Goal: Information Seeking & Learning: Learn about a topic

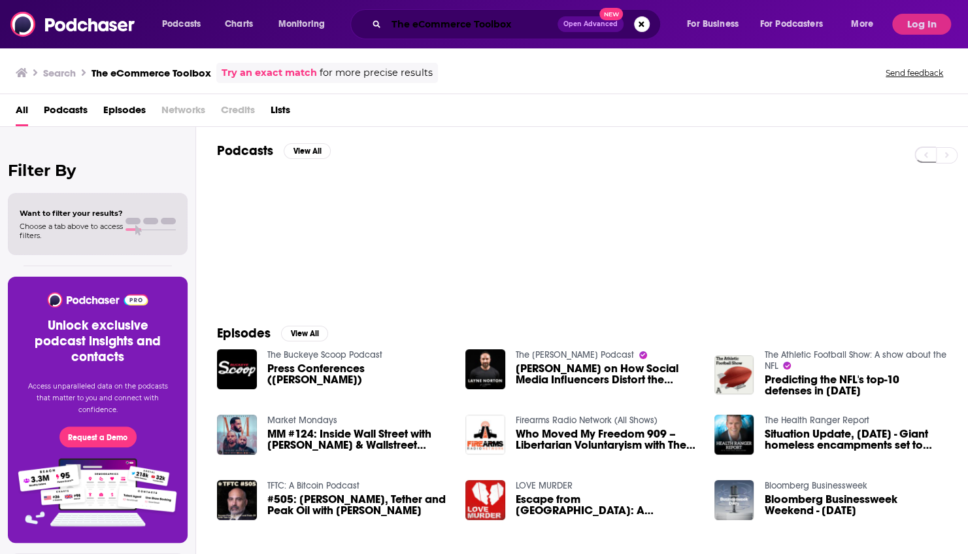
click at [431, 28] on input "The eCommerce Toolbox" at bounding box center [471, 24] width 171 height 21
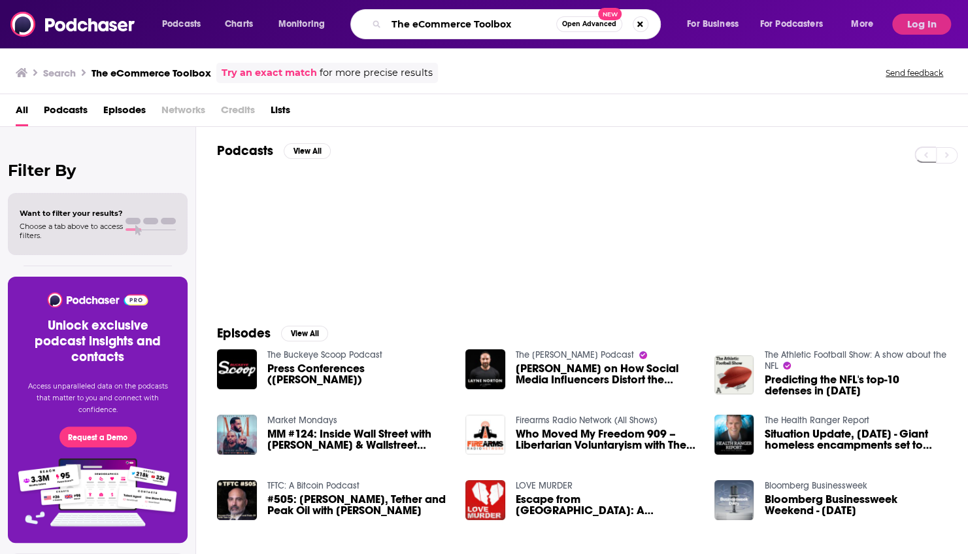
click at [431, 28] on input "The eCommerce Toolbox" at bounding box center [471, 24] width 170 height 21
paste input "Scholarship GPS Podcast: Your Directions to a Debt-Free College Degree"
type input "The Scholarship GPS Podcast: Your Directions to a Debt-Free College Degree"
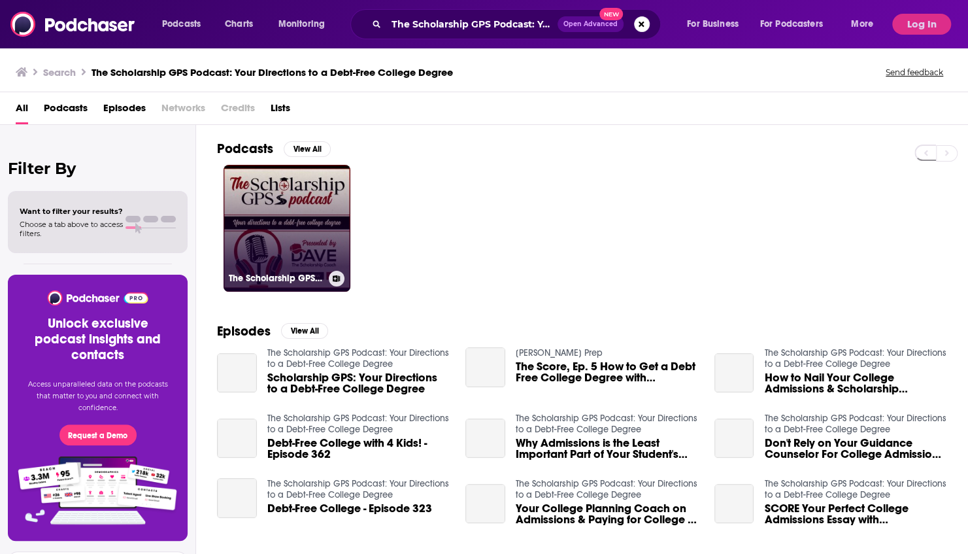
click at [296, 220] on link "The Scholarship GPS Podcast: Your Directions to a Debt-Free College Degree" at bounding box center [287, 228] width 127 height 127
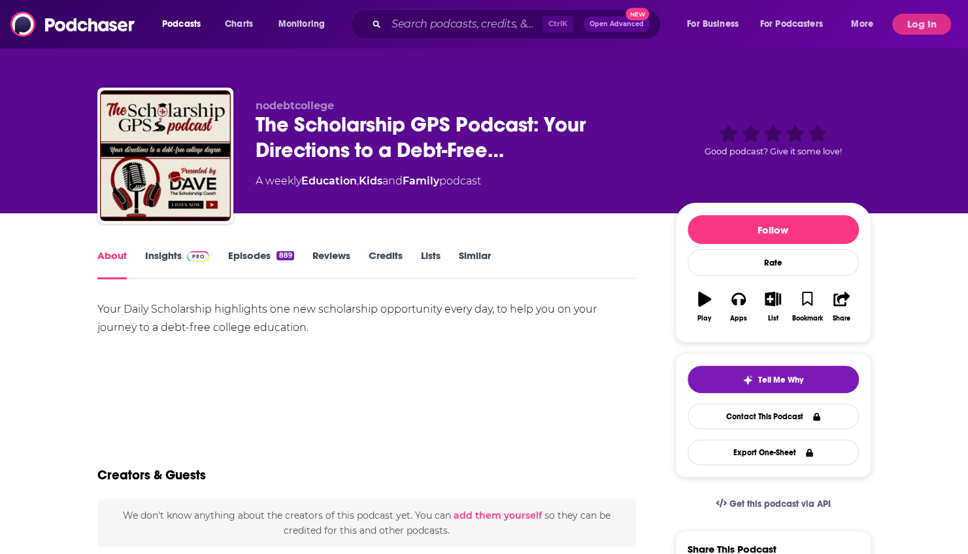
click at [382, 262] on link "Credits" at bounding box center [386, 264] width 34 height 30
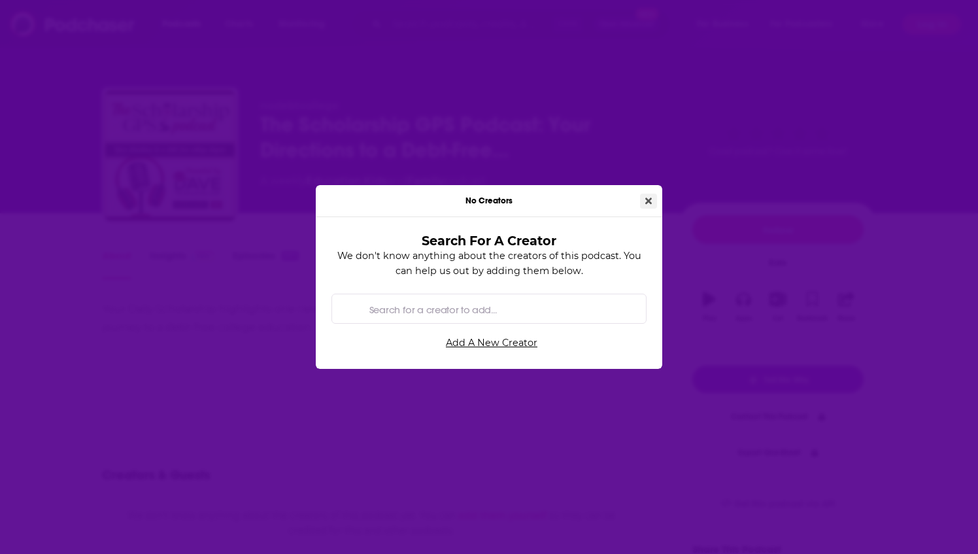
click at [651, 203] on icon "Close" at bounding box center [648, 200] width 7 height 9
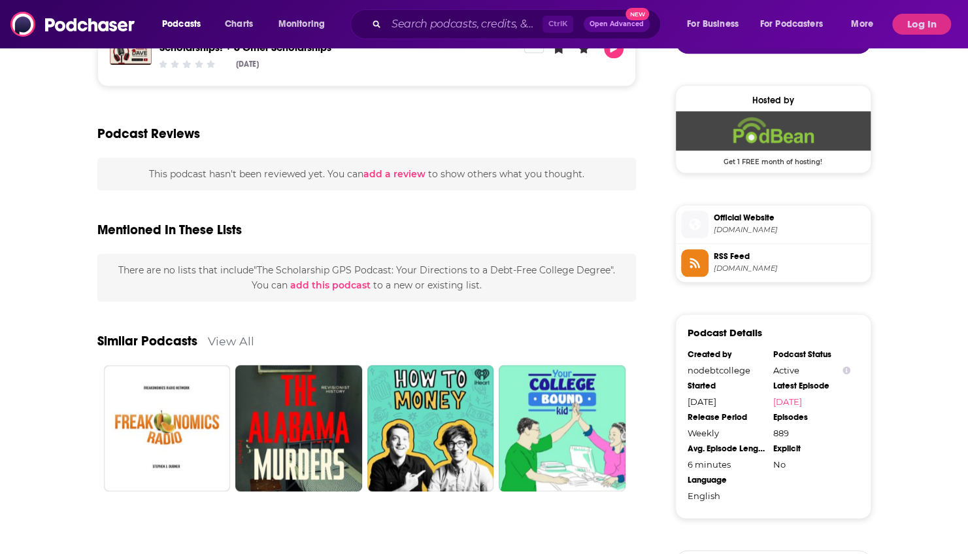
scroll to position [989, 0]
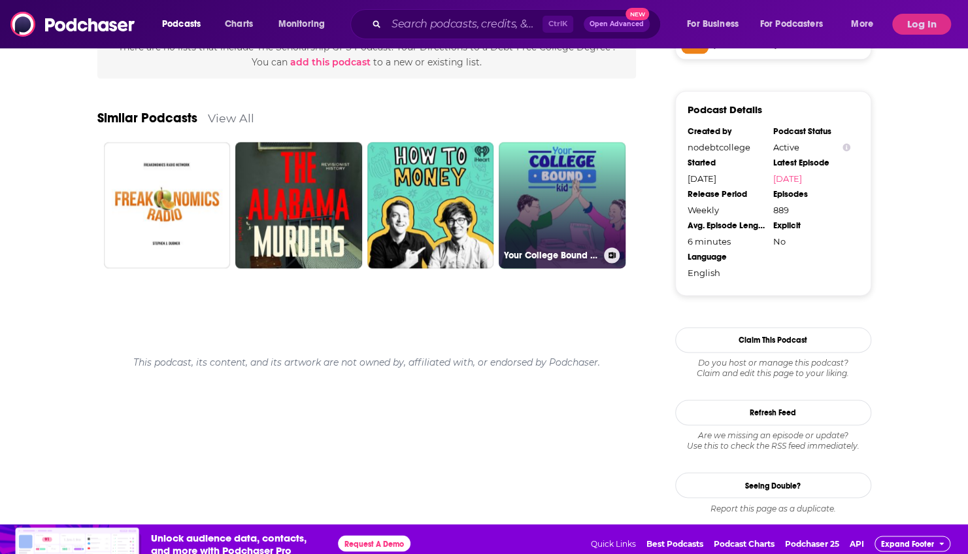
click at [579, 167] on link "Your College Bound Kid | Admission Tips, Admission Trends & Admission Interviews" at bounding box center [562, 205] width 127 height 127
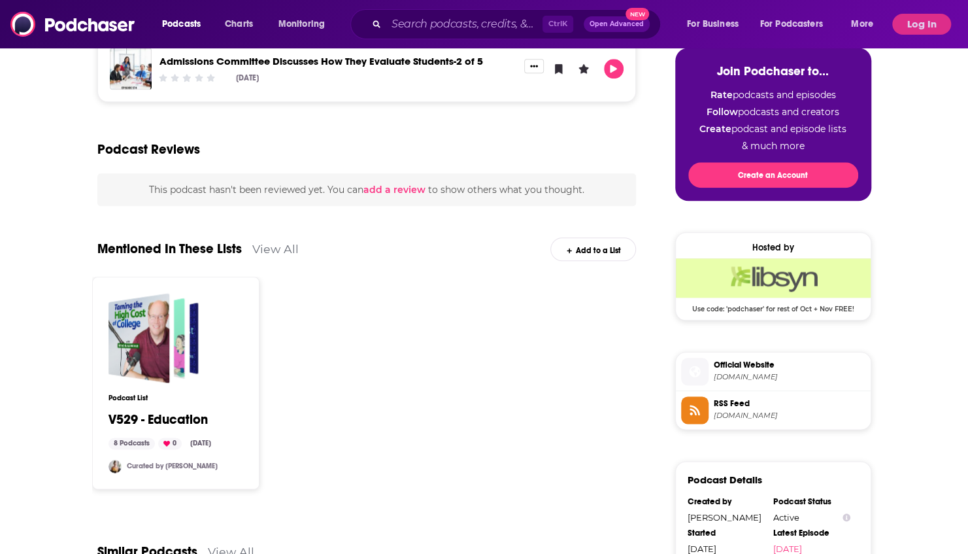
scroll to position [725, 0]
click at [755, 362] on span "Official Website" at bounding box center [790, 364] width 152 height 12
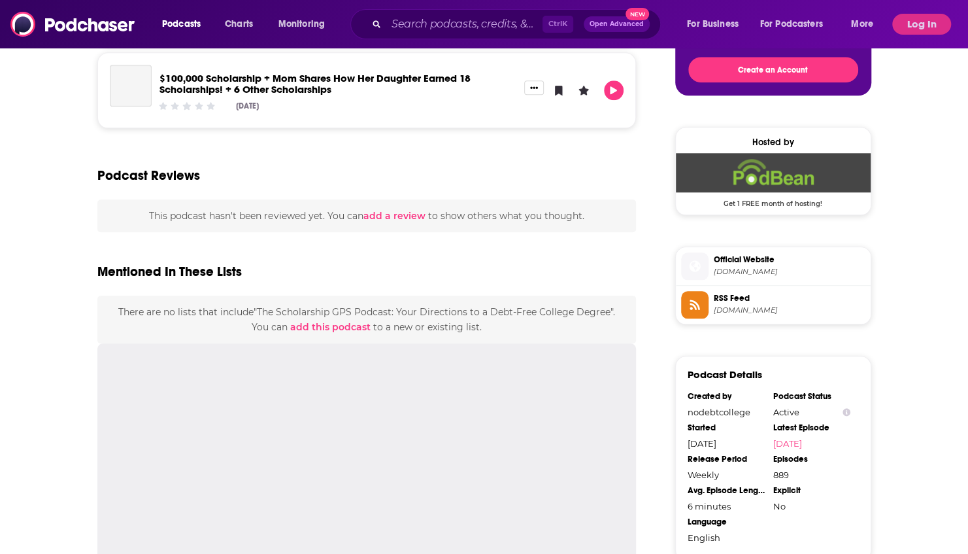
type input "https://www.podchaser.com/podcasts/the-scholarship-gps-podcast-yo-4285235"
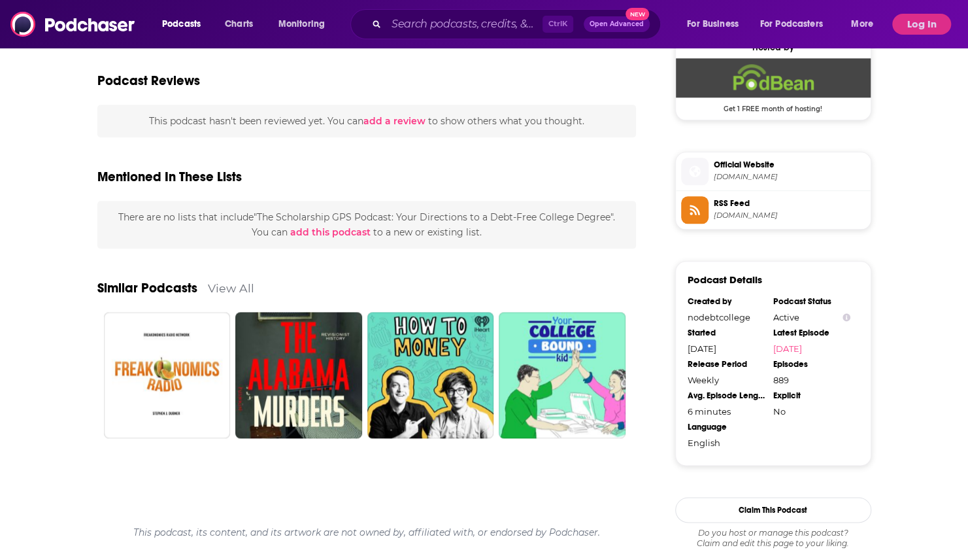
scroll to position [821, 0]
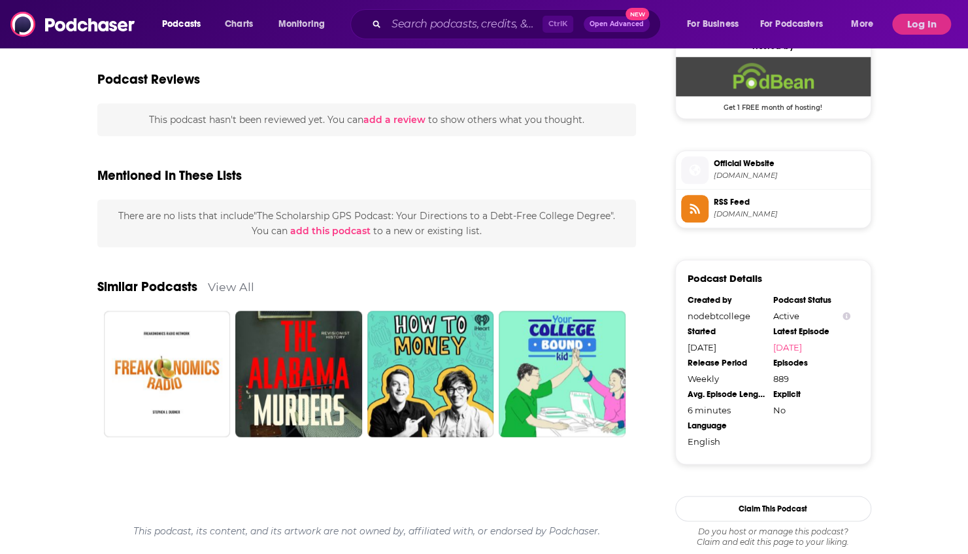
click at [772, 171] on span "nodebtcollege.podbean.com" at bounding box center [790, 176] width 152 height 10
click at [433, 20] on input "Search podcasts, credits, & more..." at bounding box center [464, 24] width 156 height 21
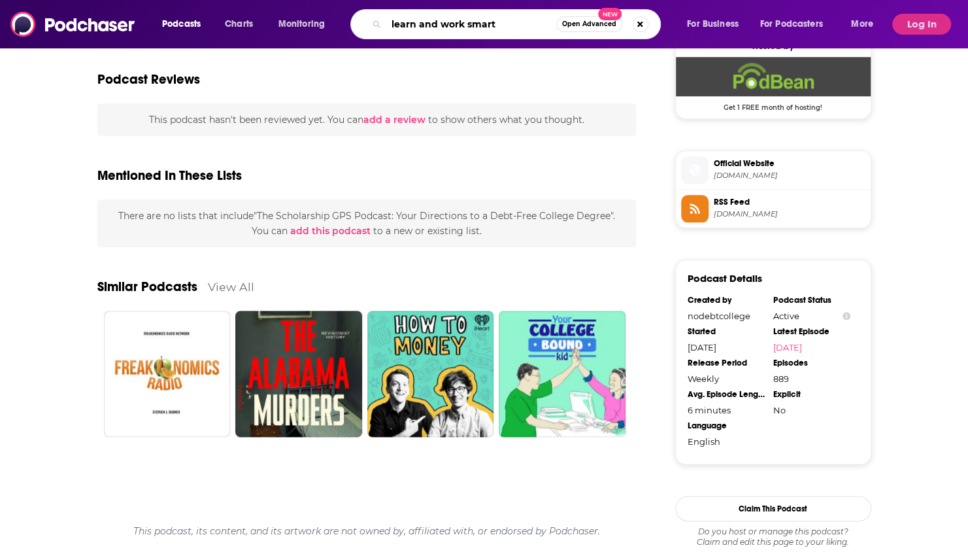
type input "learn and work smarte"
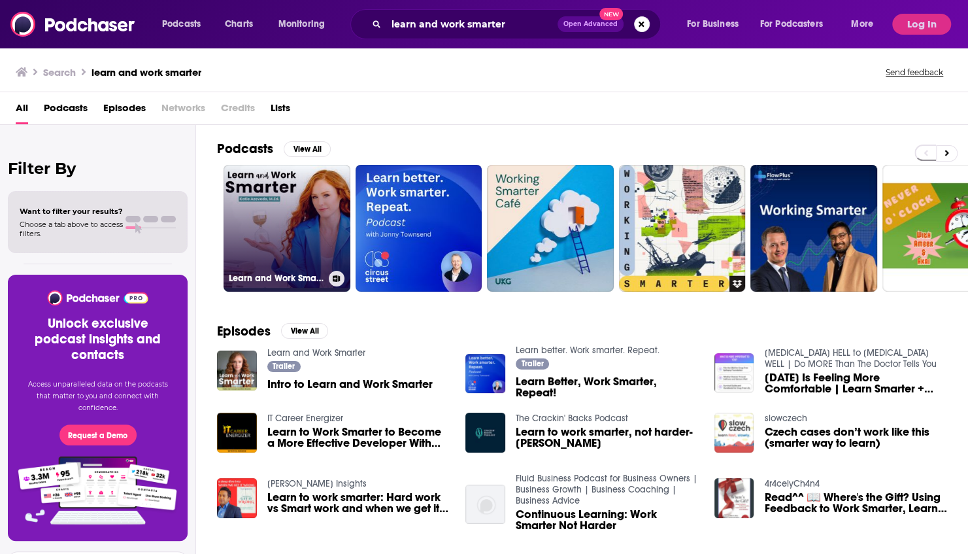
click at [304, 205] on link "Learn and Work Smarter" at bounding box center [287, 228] width 127 height 127
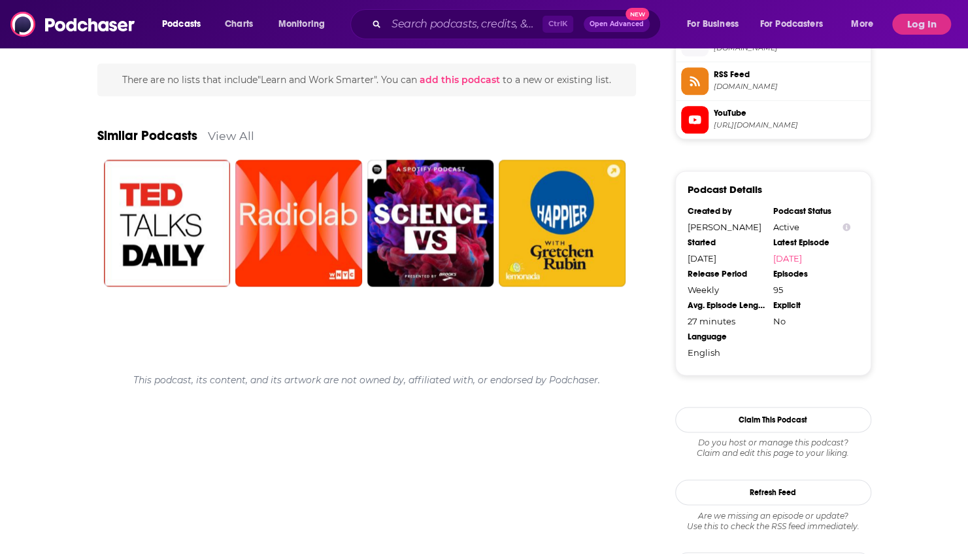
scroll to position [897, 0]
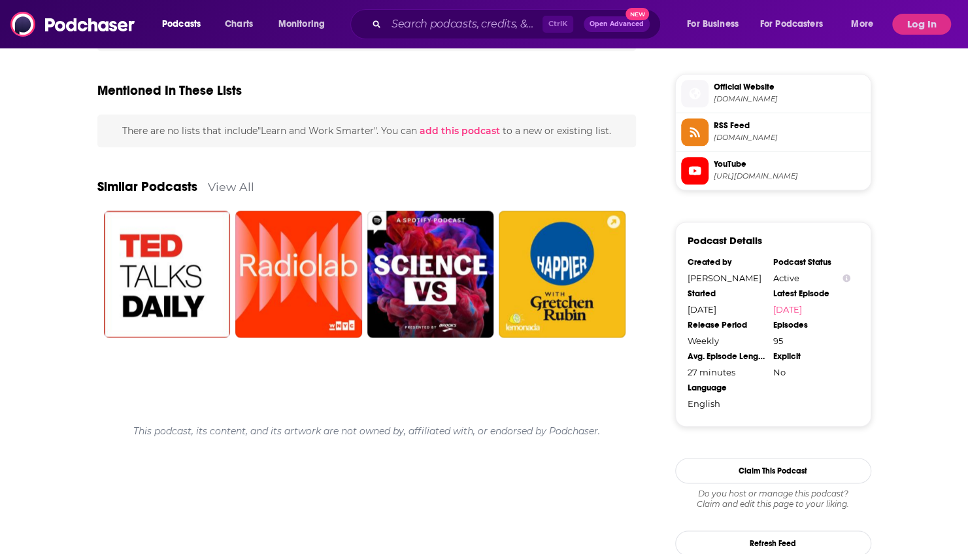
click at [768, 94] on span "learnandworksmarter.com" at bounding box center [790, 99] width 152 height 10
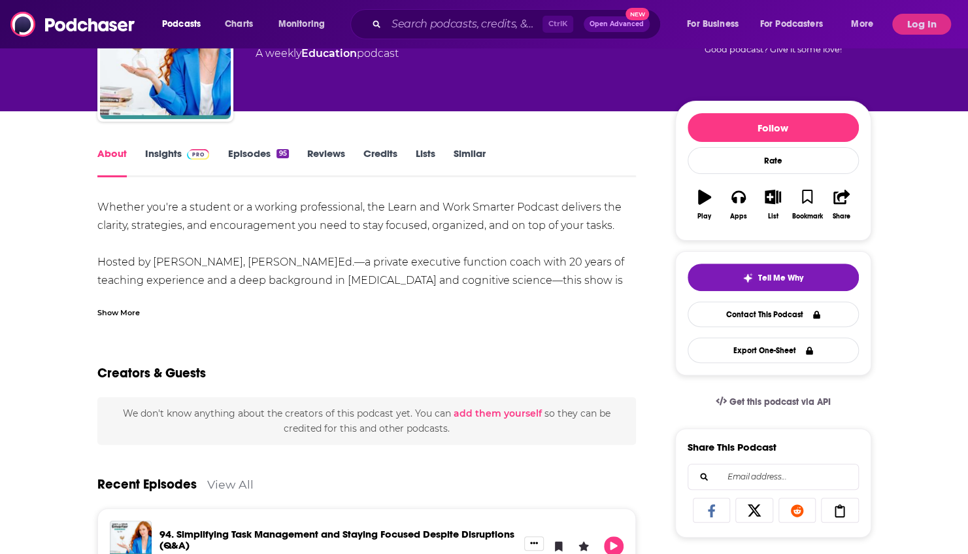
scroll to position [0, 0]
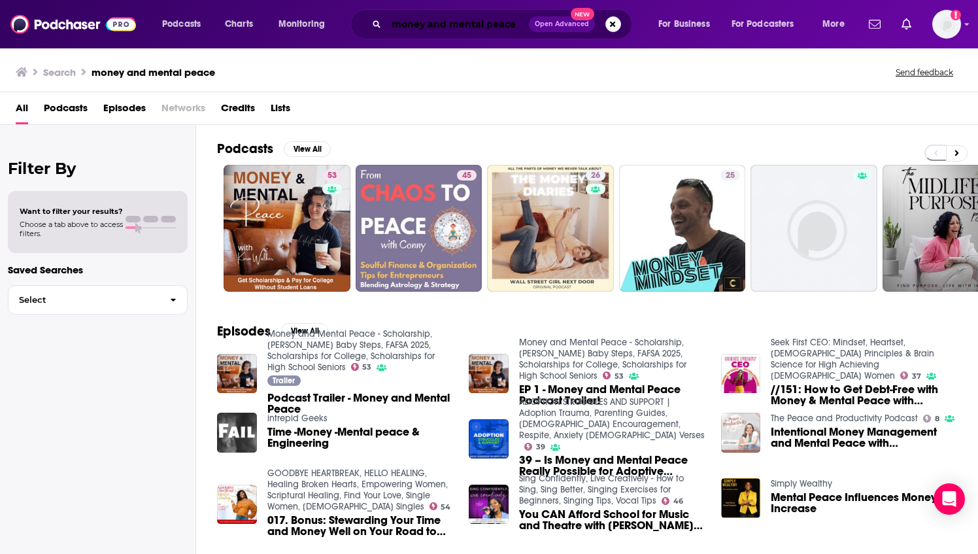
click at [517, 18] on input "money and mental peace" at bounding box center [457, 24] width 143 height 21
click at [522, 26] on input "money and mental peace" at bounding box center [457, 24] width 143 height 21
click at [77, 30] on img at bounding box center [73, 24] width 126 height 25
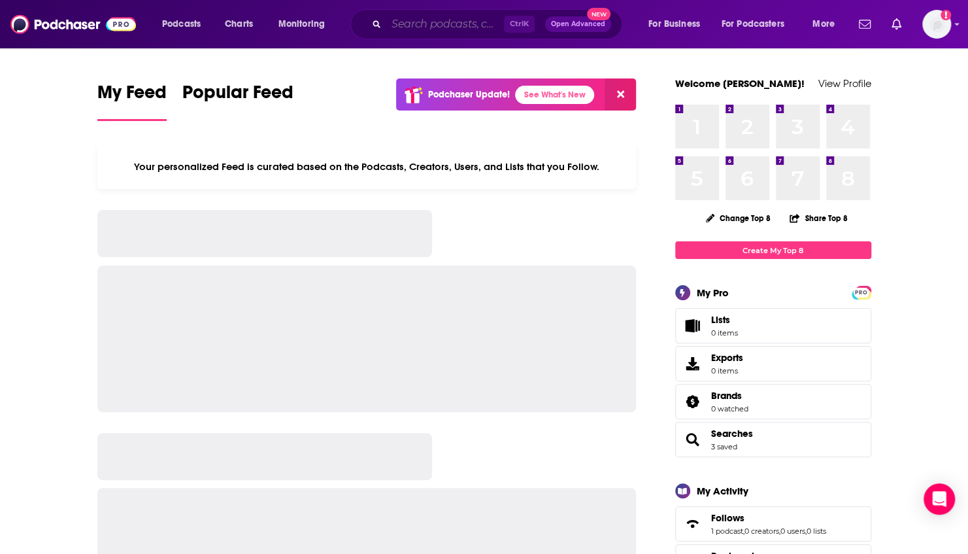
click at [420, 27] on input "Search podcasts, credits, & more..." at bounding box center [445, 24] width 118 height 21
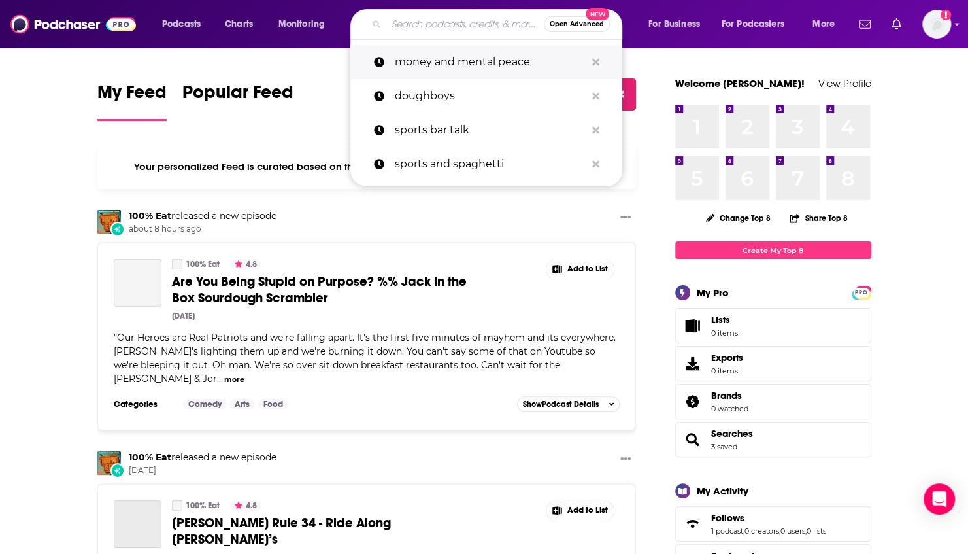
click at [455, 63] on p "money and mental peace" at bounding box center [490, 62] width 191 height 34
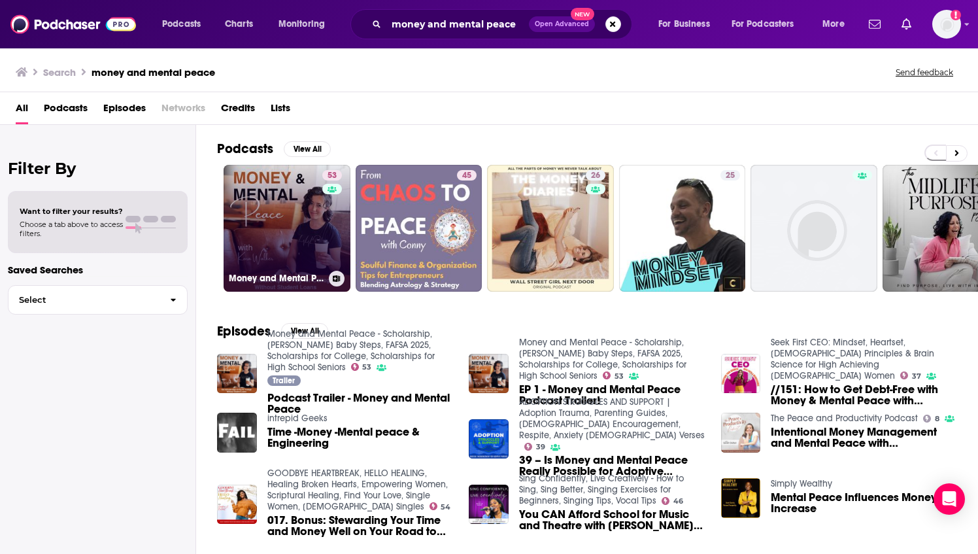
click at [310, 213] on link "53 Money and Mental Peace - Scholarship, Dave Ramsey Baby Steps, FAFSA 2025, Sc…" at bounding box center [287, 228] width 127 height 127
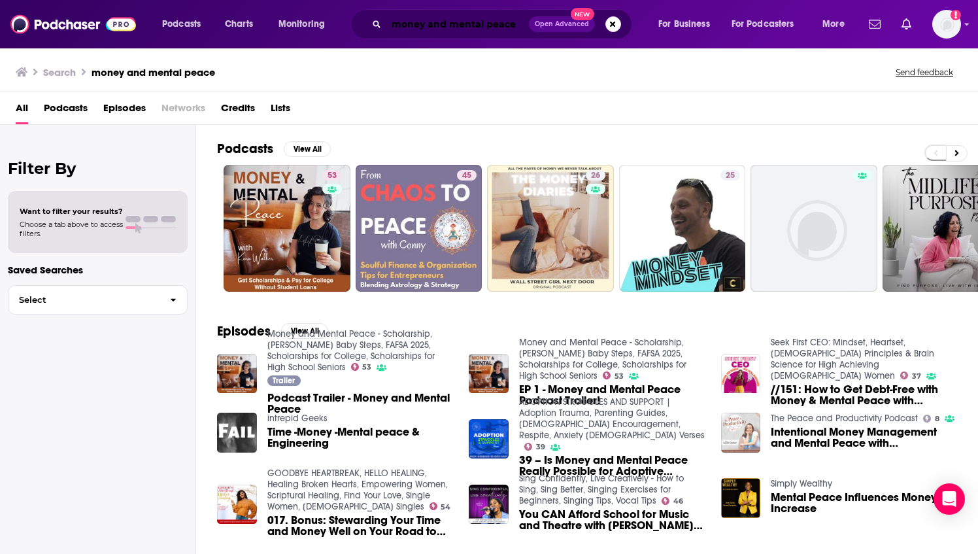
click at [443, 31] on input "money and mental peace" at bounding box center [457, 24] width 143 height 21
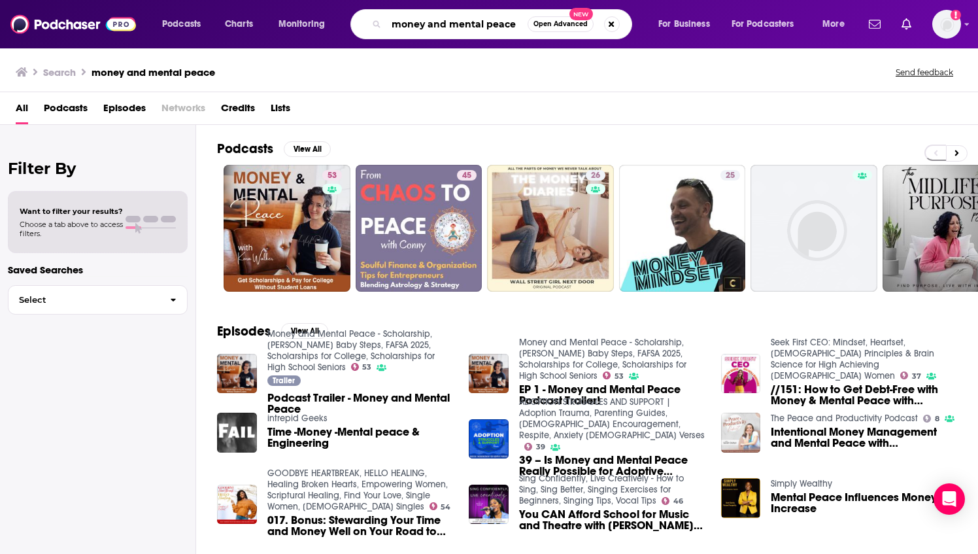
click at [443, 31] on input "money and mental peace" at bounding box center [456, 24] width 141 height 21
type input "scholarship"
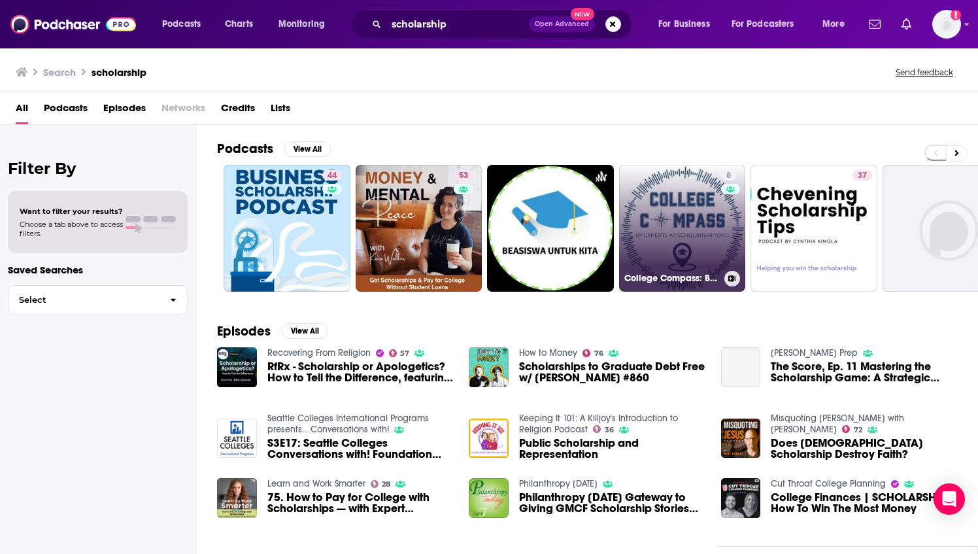
click at [675, 220] on link "8 College Compass: By Experts at Scholarship.org" at bounding box center [682, 228] width 127 height 127
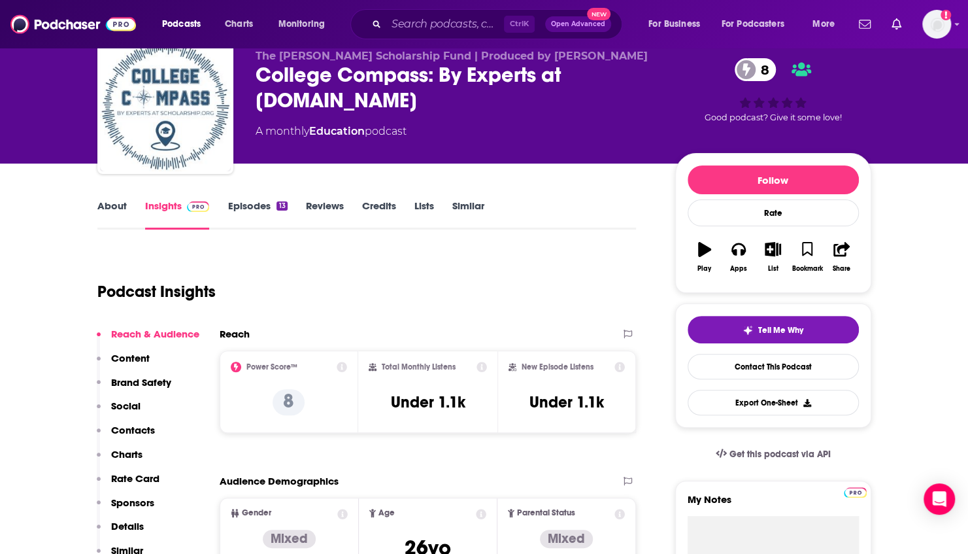
scroll to position [27, 0]
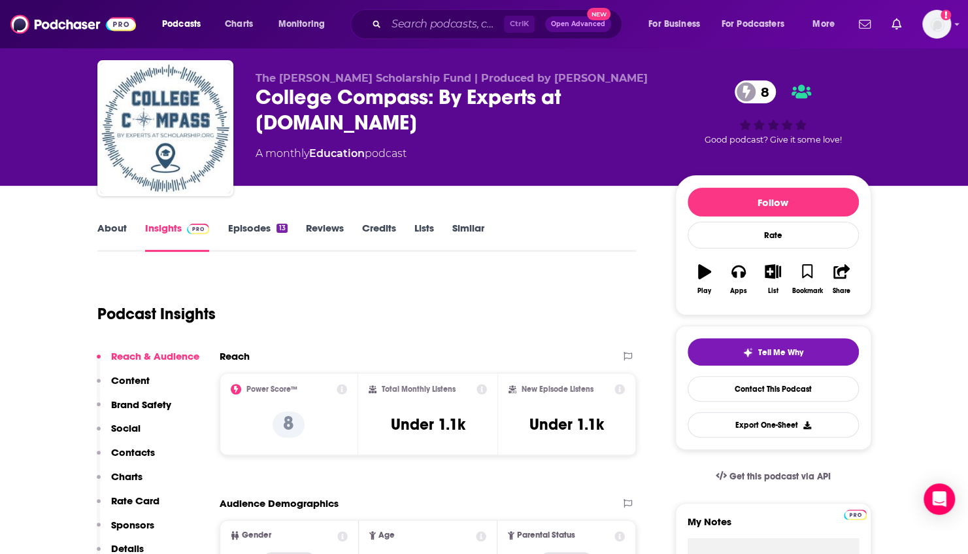
click at [264, 236] on link "Episodes 13" at bounding box center [258, 237] width 60 height 30
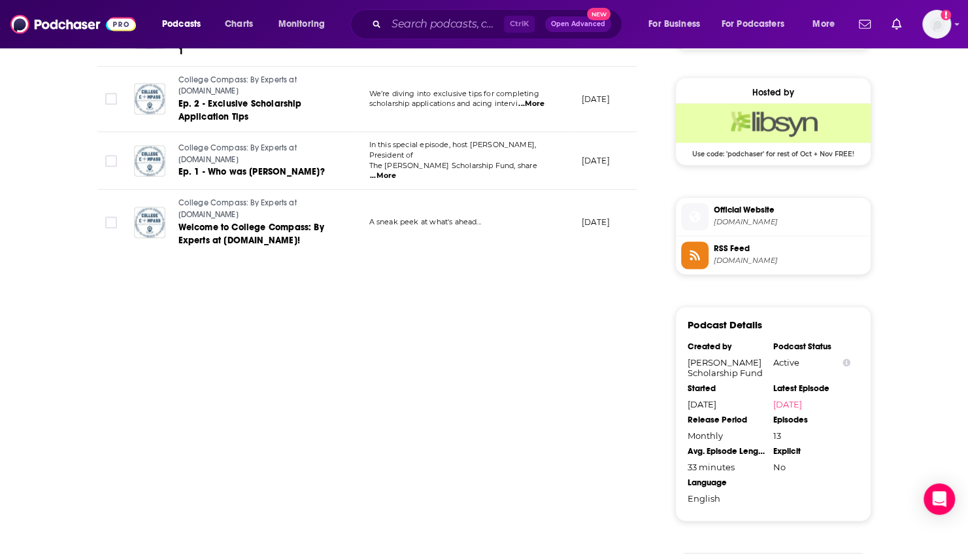
scroll to position [929, 0]
click at [732, 203] on span "Official Website" at bounding box center [790, 209] width 152 height 12
click at [411, 31] on input "Search podcasts, credits, & more..." at bounding box center [445, 24] width 118 height 21
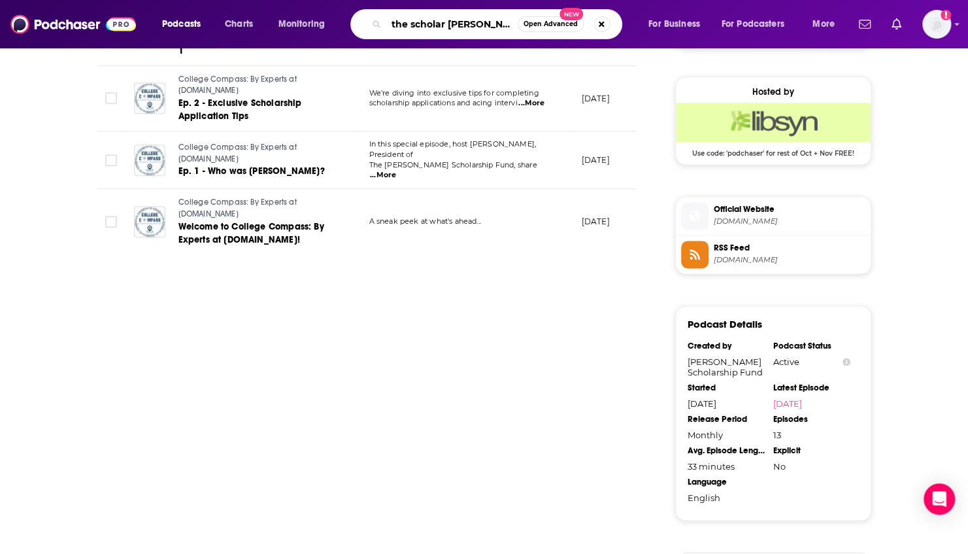
type input "the scholar budget"
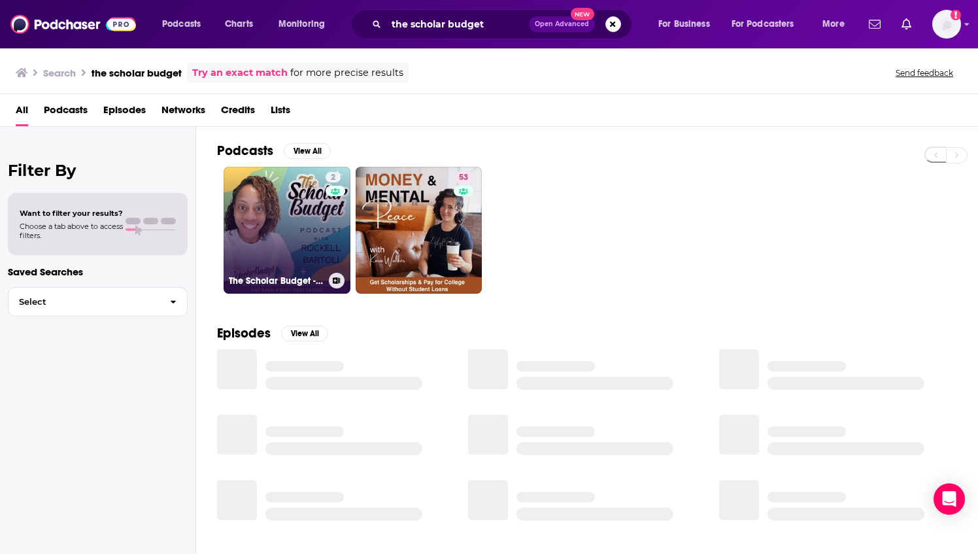
click at [281, 239] on link "2 The Scholar Budget - Helping Students Navigate Finances & Earn a Debt-Free De…" at bounding box center [287, 230] width 127 height 127
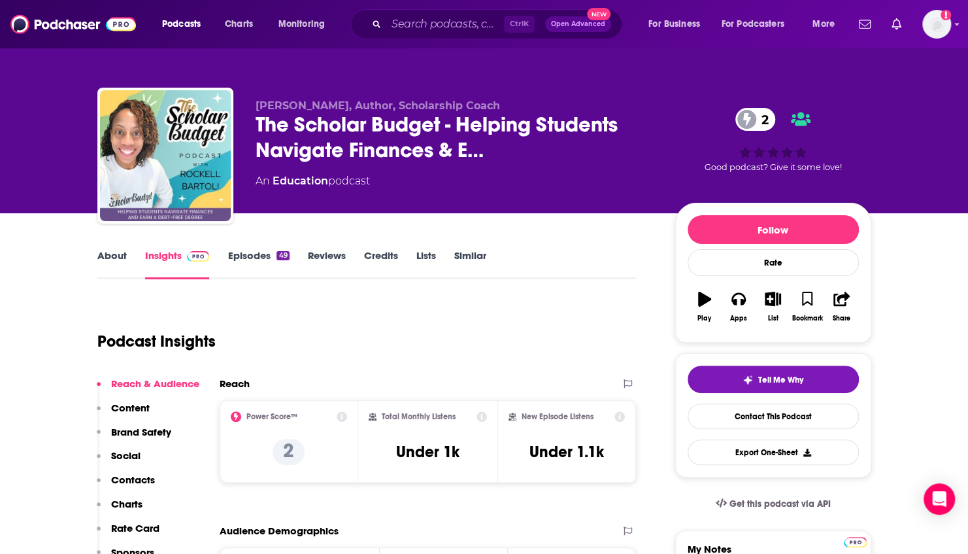
click at [270, 250] on link "Episodes 49" at bounding box center [258, 264] width 61 height 30
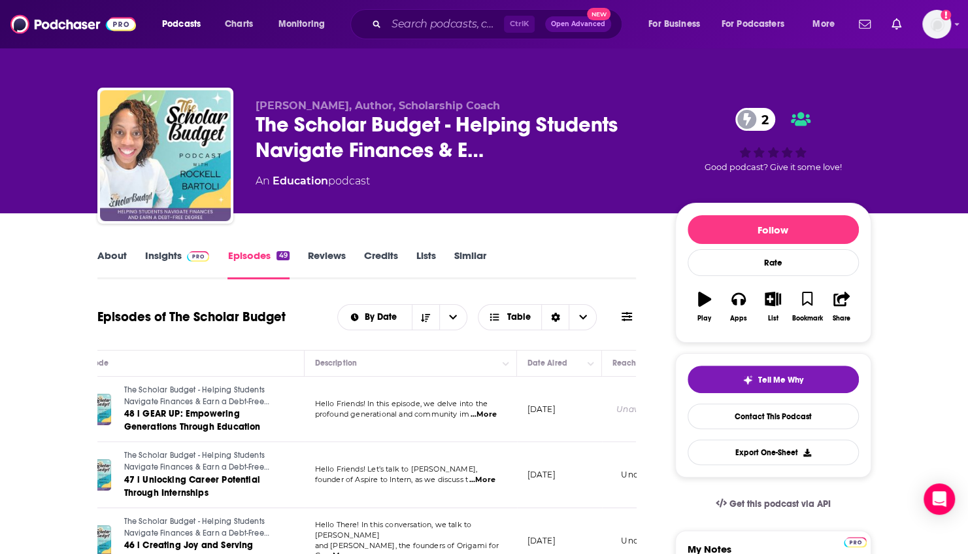
scroll to position [48, 0]
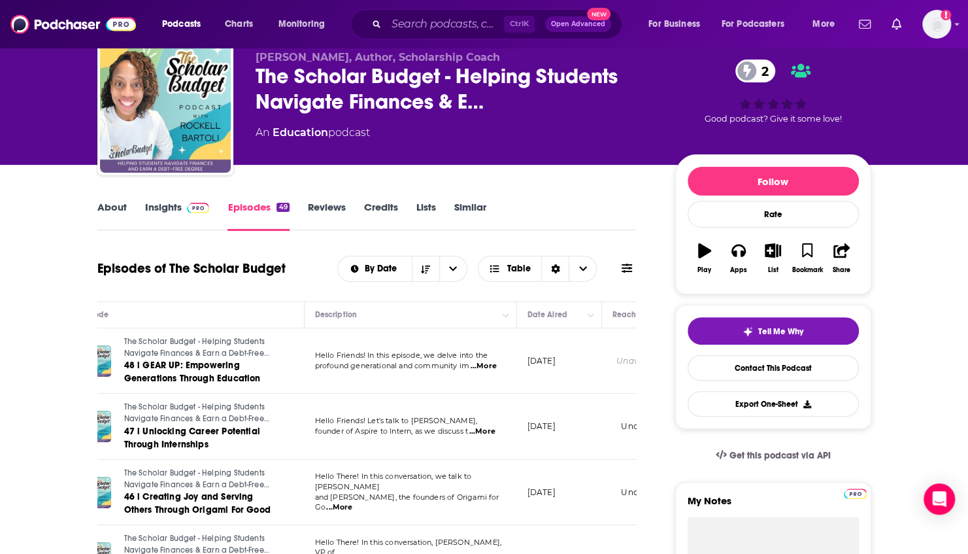
click at [163, 208] on link "Insights" at bounding box center [177, 216] width 65 height 30
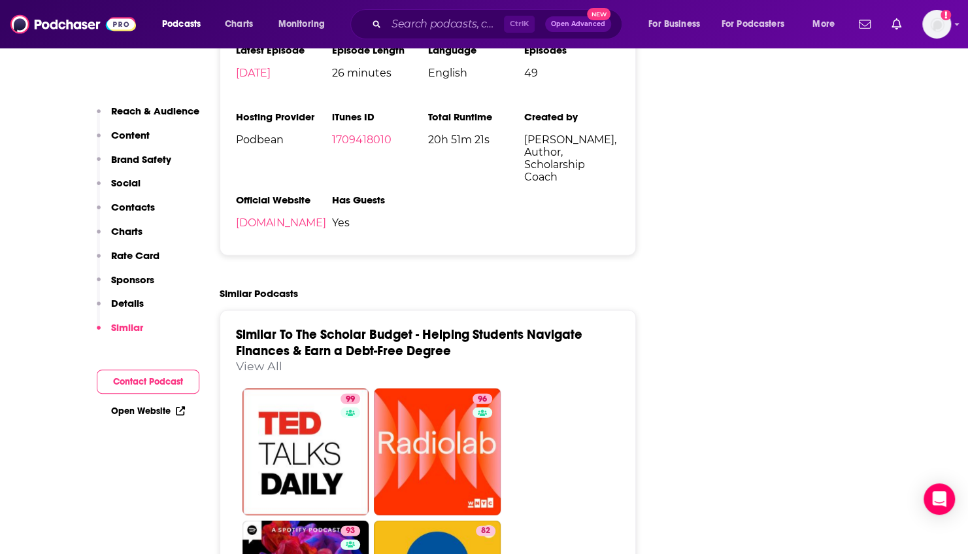
scroll to position [1719, 0]
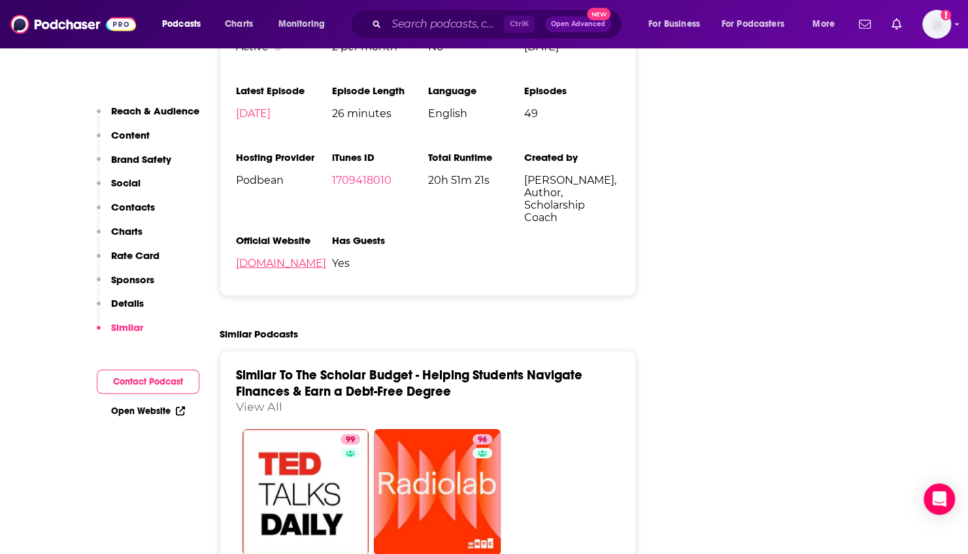
click at [326, 263] on link "thescholarbudget.podbean.com" at bounding box center [281, 263] width 90 height 12
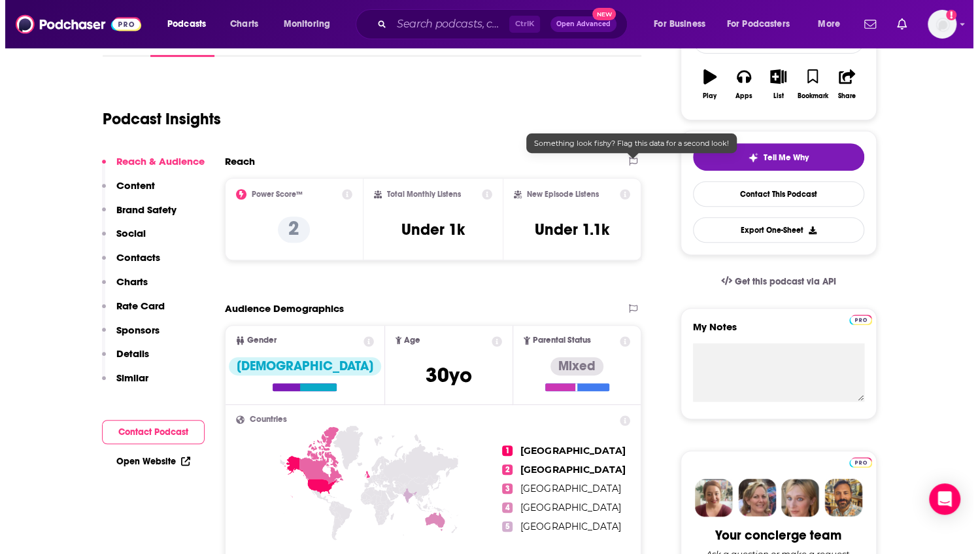
scroll to position [0, 0]
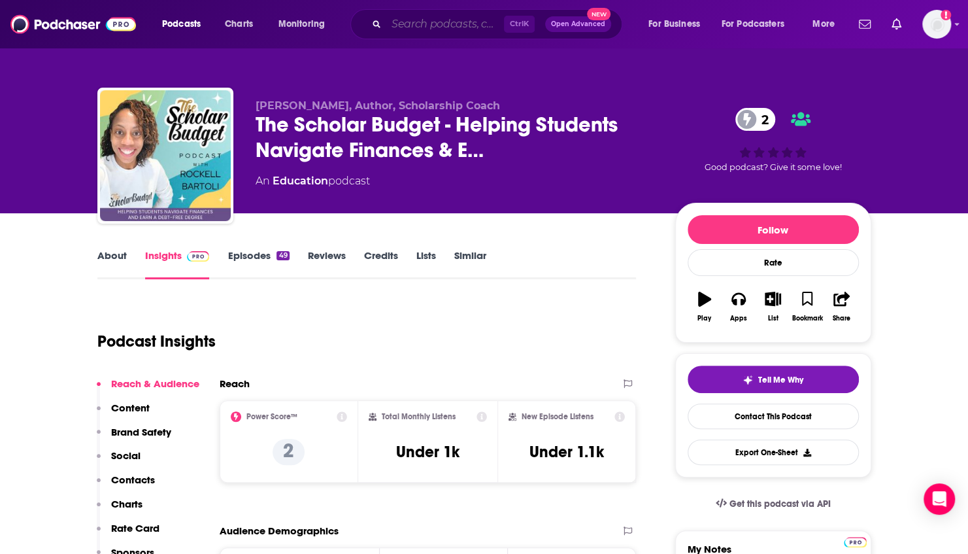
click at [450, 24] on input "Search podcasts, credits, & more..." at bounding box center [445, 24] width 118 height 21
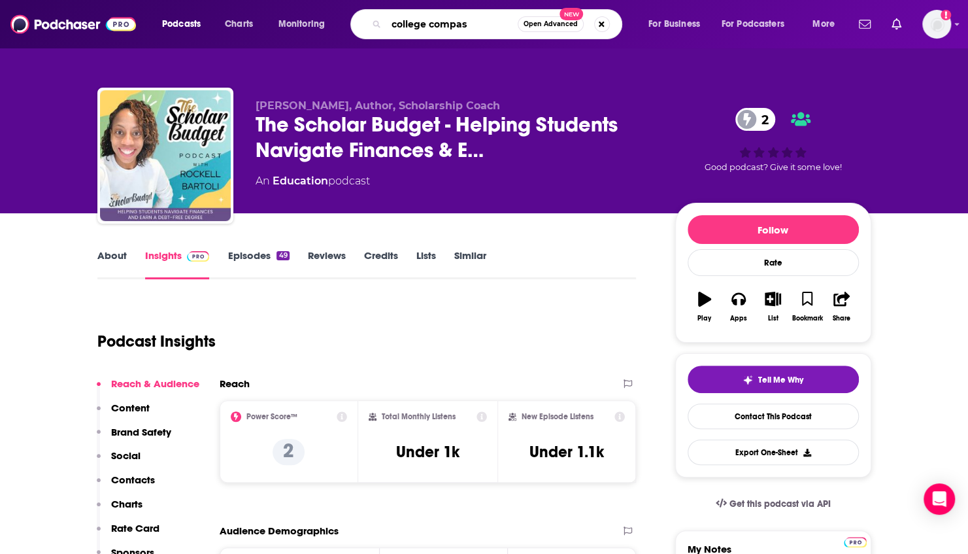
type input "college compass"
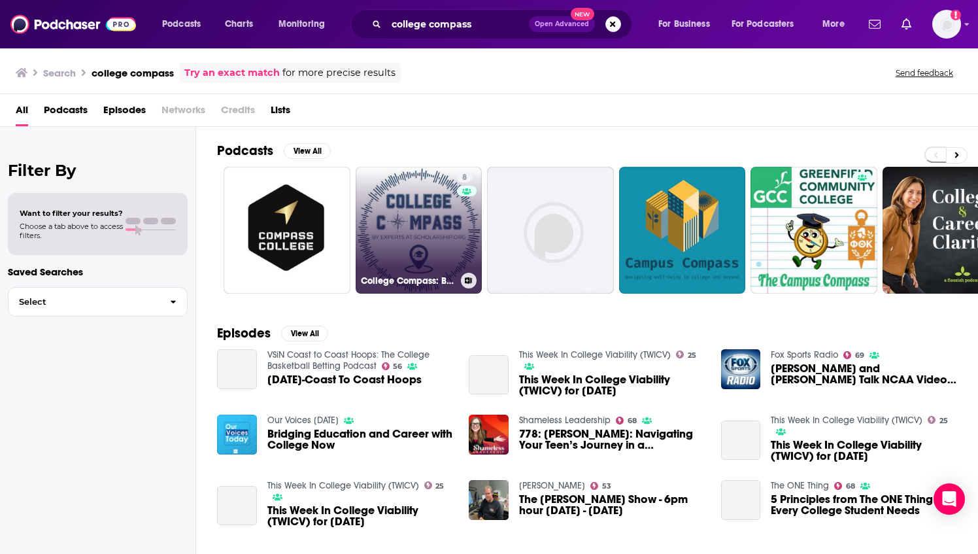
click at [421, 201] on link "8 College Compass: By Experts at Scholarship.org" at bounding box center [419, 230] width 127 height 127
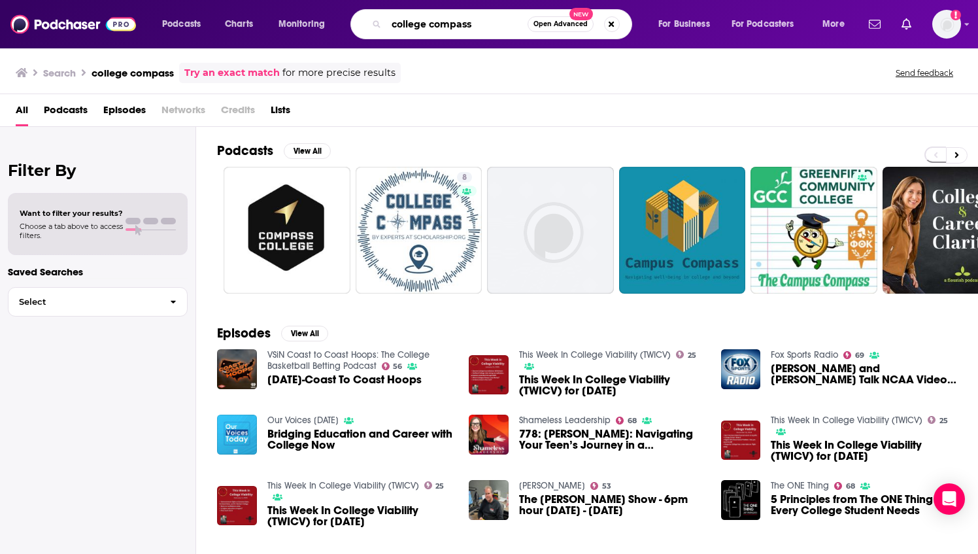
drag, startPoint x: 489, startPoint y: 27, endPoint x: 293, endPoint y: 29, distance: 196.2
click at [293, 29] on div "Podcasts Charts Monitoring college compass Open Advanced New For Business For P…" at bounding box center [505, 24] width 704 height 30
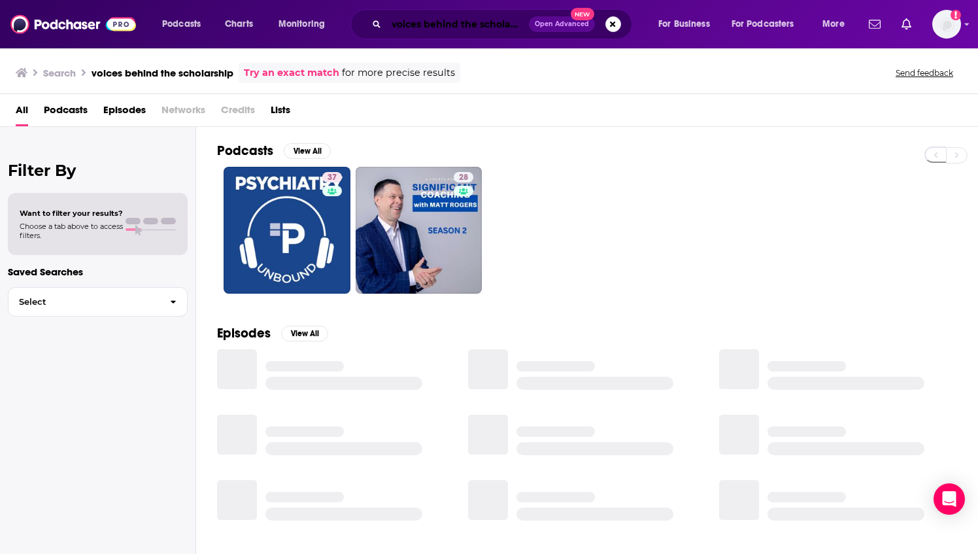
click at [424, 22] on input "voices behind the scholarship" at bounding box center [457, 24] width 143 height 21
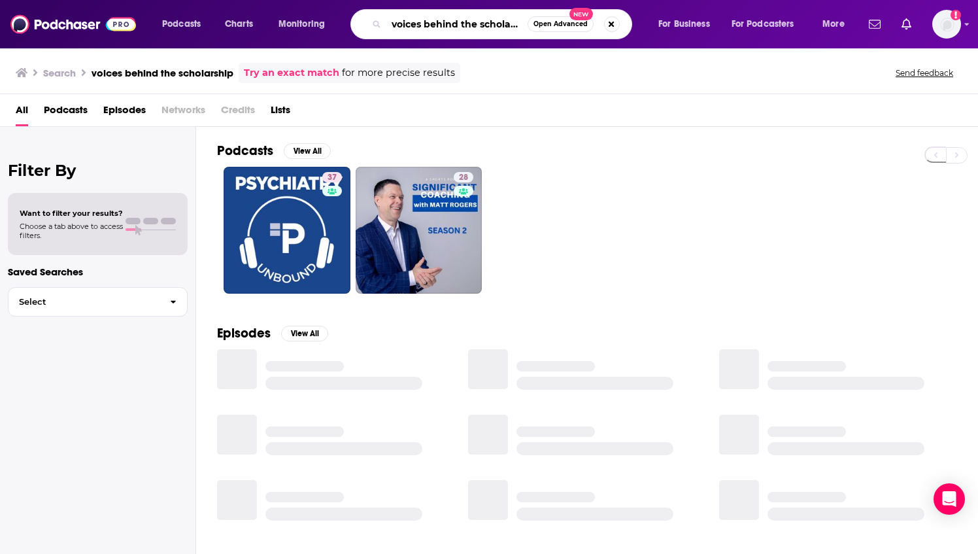
click at [414, 35] on div "voices behind the scholarship Open Advanced New" at bounding box center [492, 24] width 282 height 30
click at [438, 29] on input "voices behind the scholarship" at bounding box center [456, 24] width 141 height 21
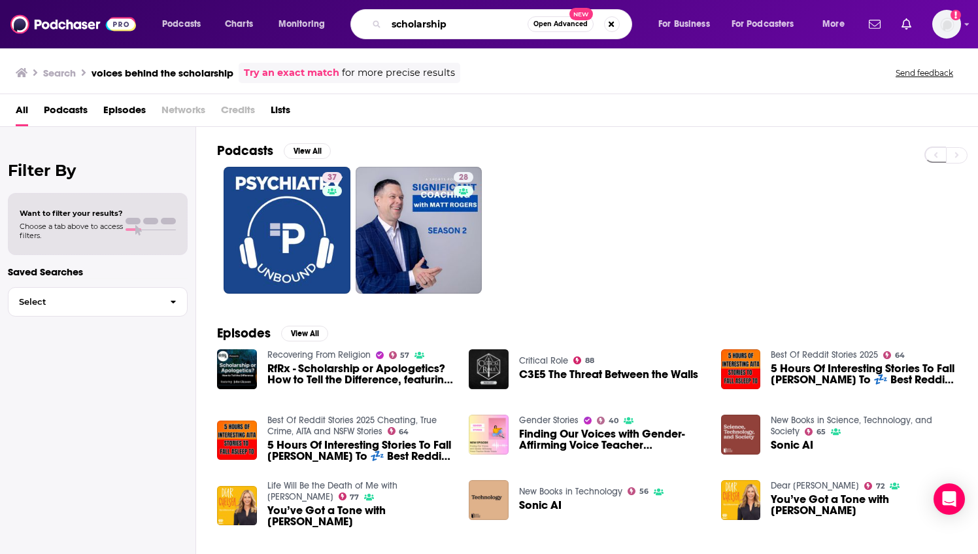
type input "scholarship"
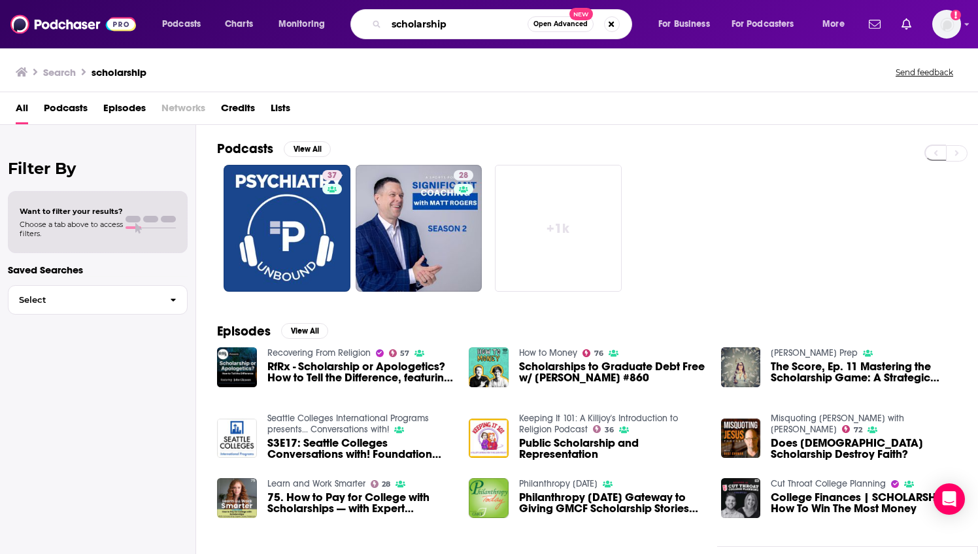
click at [507, 21] on input "scholarship" at bounding box center [456, 24] width 141 height 21
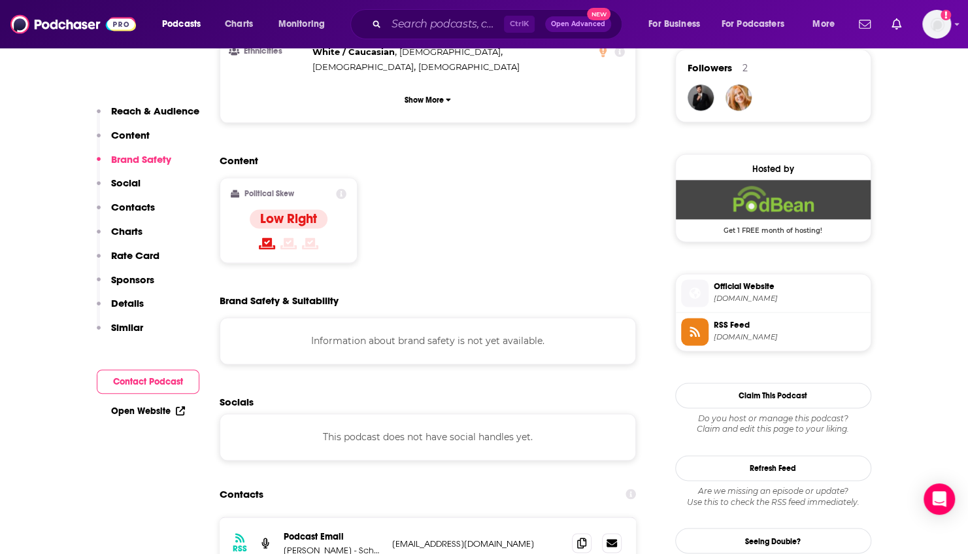
scroll to position [957, 0]
click at [744, 280] on span "Official Website" at bounding box center [790, 286] width 152 height 12
drag, startPoint x: 392, startPoint y: 443, endPoint x: 534, endPoint y: 451, distance: 142.1
click at [534, 537] on p "info@moneyandmentalpeace.com" at bounding box center [477, 542] width 170 height 11
copy p "info@moneyandmentalpeace.com"
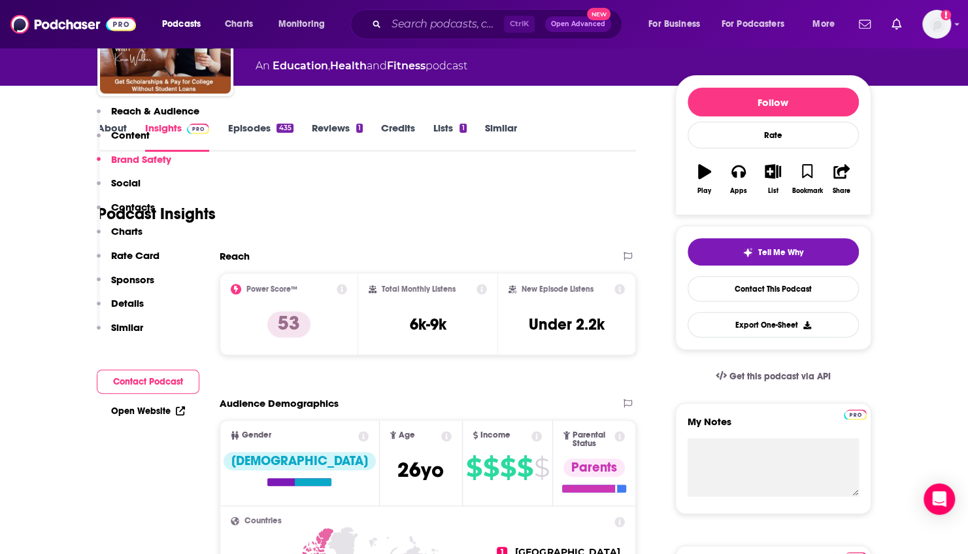
scroll to position [56, 0]
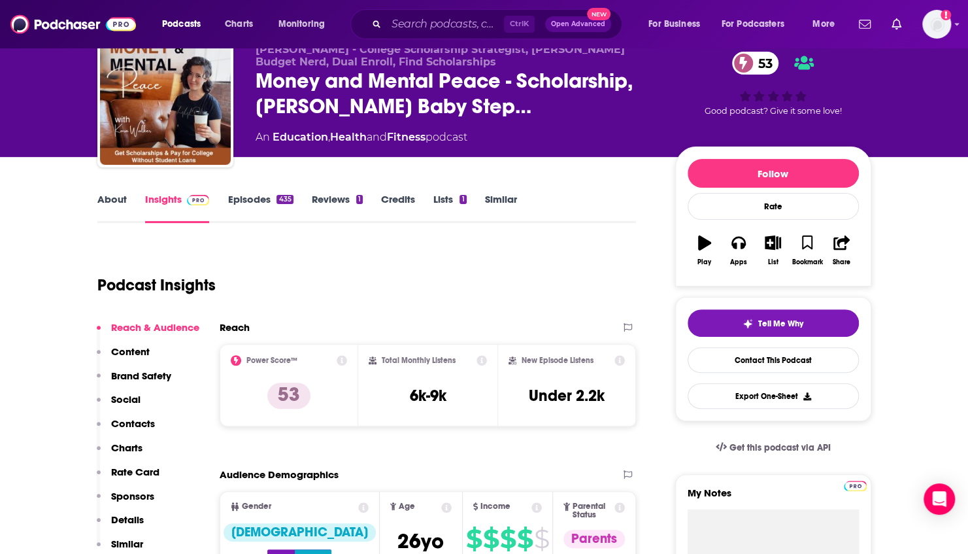
click at [275, 211] on link "Episodes 435" at bounding box center [260, 208] width 65 height 30
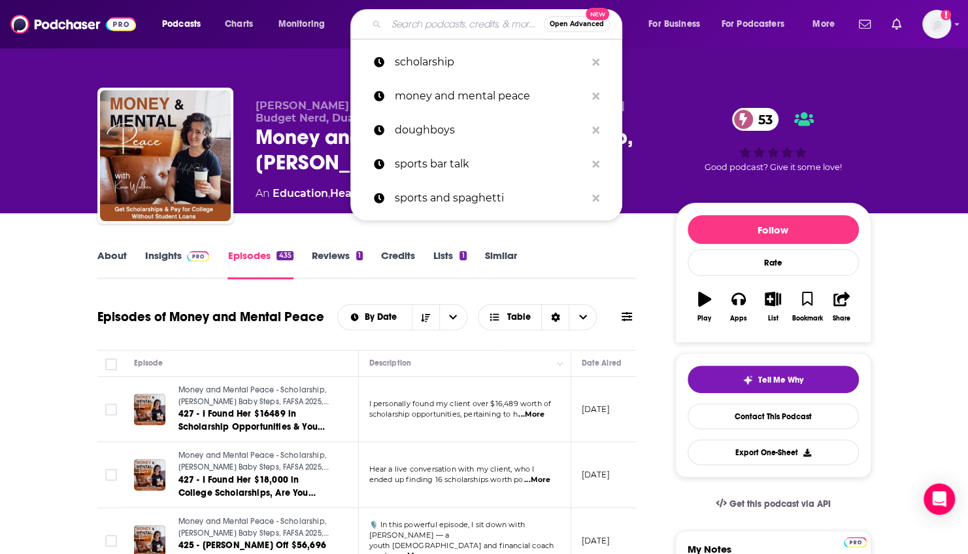
click at [409, 26] on input "Search podcasts, credits, & more..." at bounding box center [465, 24] width 158 height 21
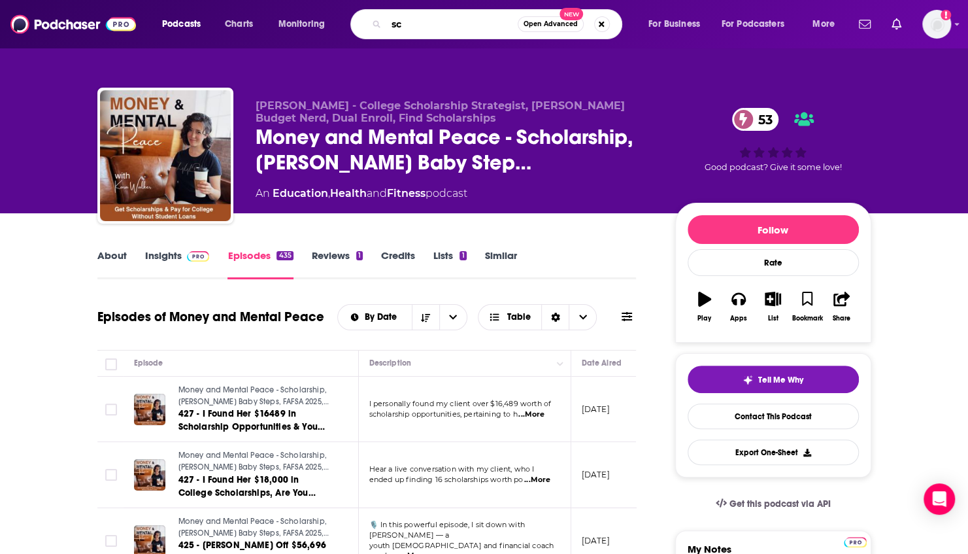
type input "s"
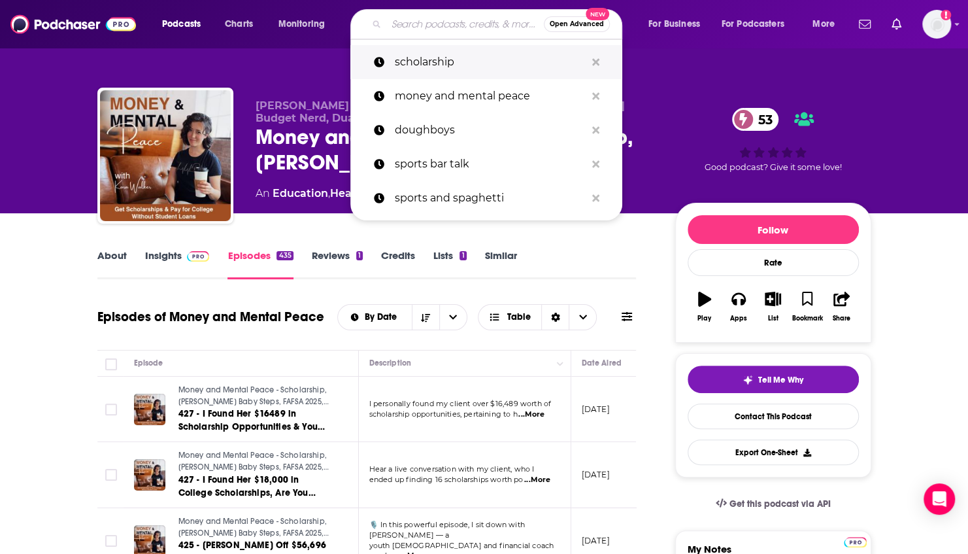
click at [467, 49] on p "scholarship" at bounding box center [490, 62] width 191 height 34
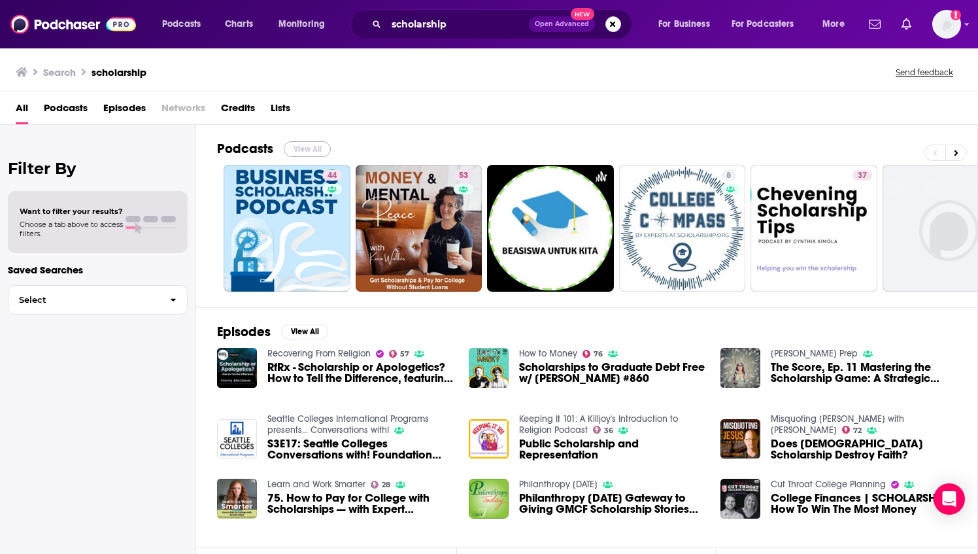
click at [319, 146] on button "View All" at bounding box center [307, 149] width 47 height 16
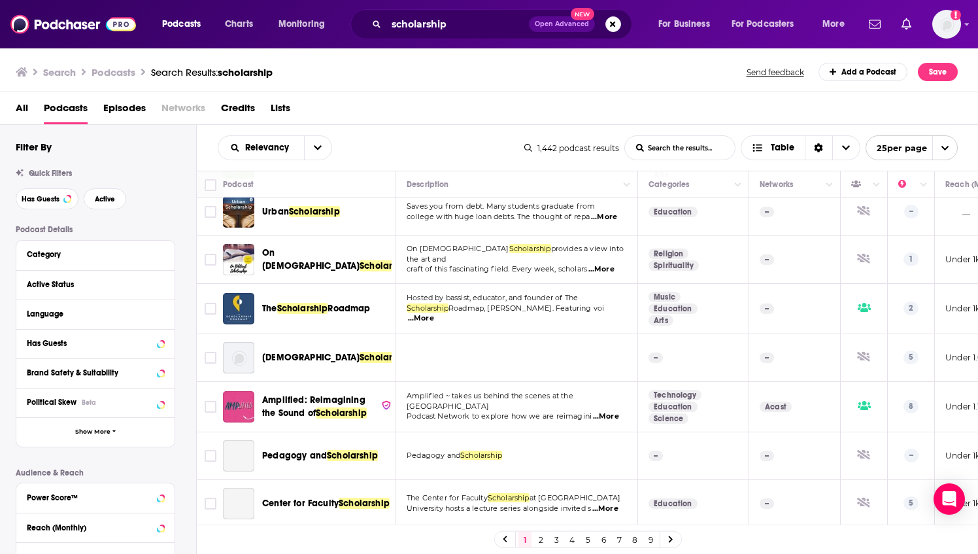
scroll to position [647, 0]
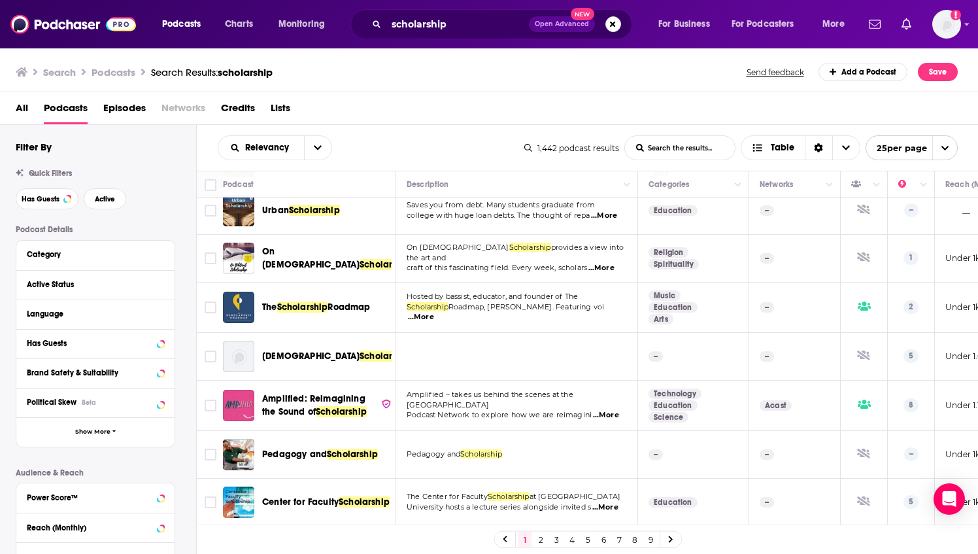
click at [434, 312] on span "...More" at bounding box center [421, 317] width 26 height 10
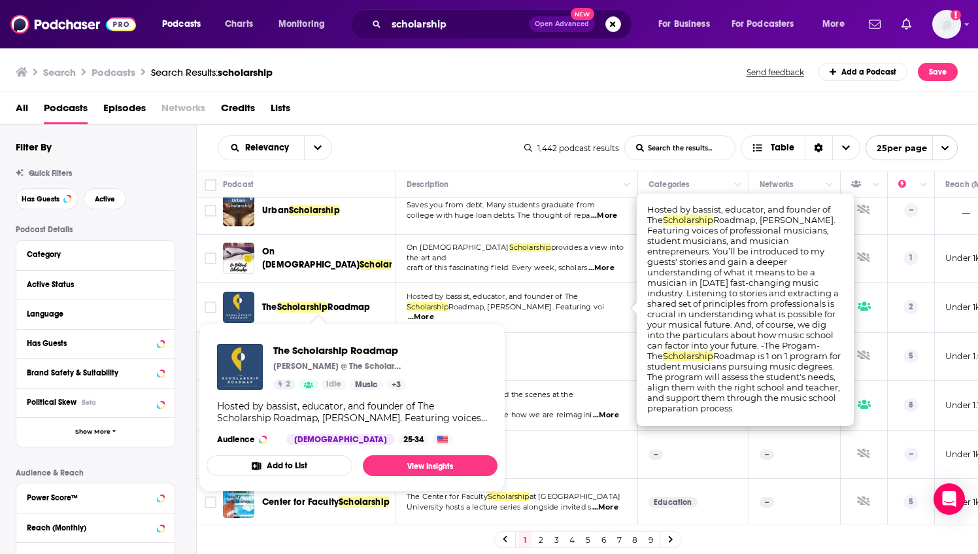
click at [311, 301] on span "Scholarship" at bounding box center [302, 306] width 51 height 11
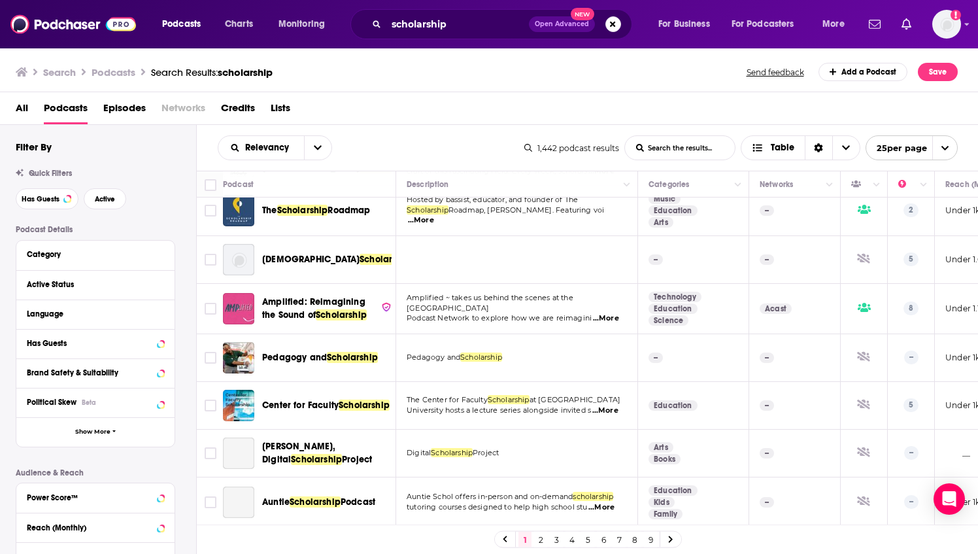
scroll to position [764, 0]
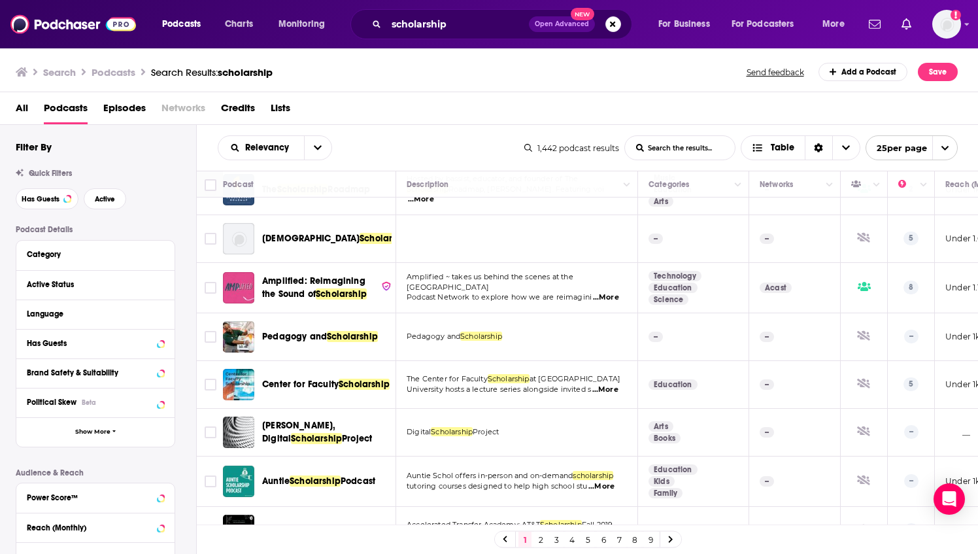
click at [602, 292] on span "...More" at bounding box center [606, 297] width 26 height 10
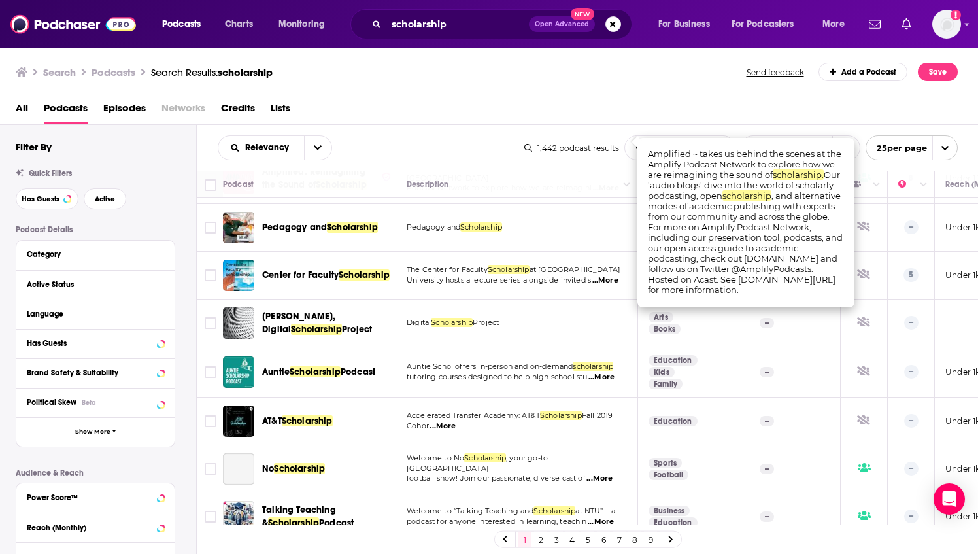
scroll to position [940, 0]
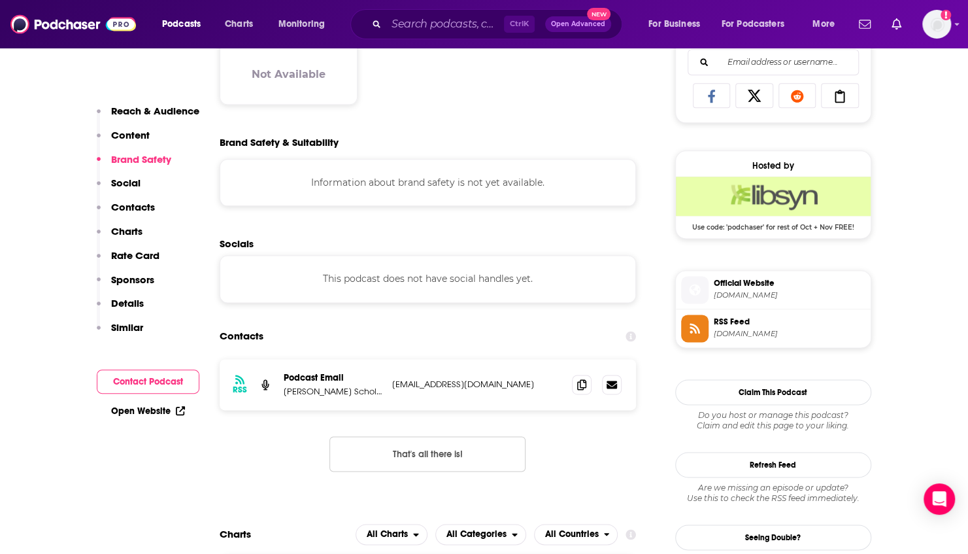
scroll to position [855, 0]
click at [739, 284] on span "Official Website" at bounding box center [790, 283] width 152 height 12
click at [337, 390] on p "[PERSON_NAME] Scholarship Fund" at bounding box center [333, 390] width 98 height 11
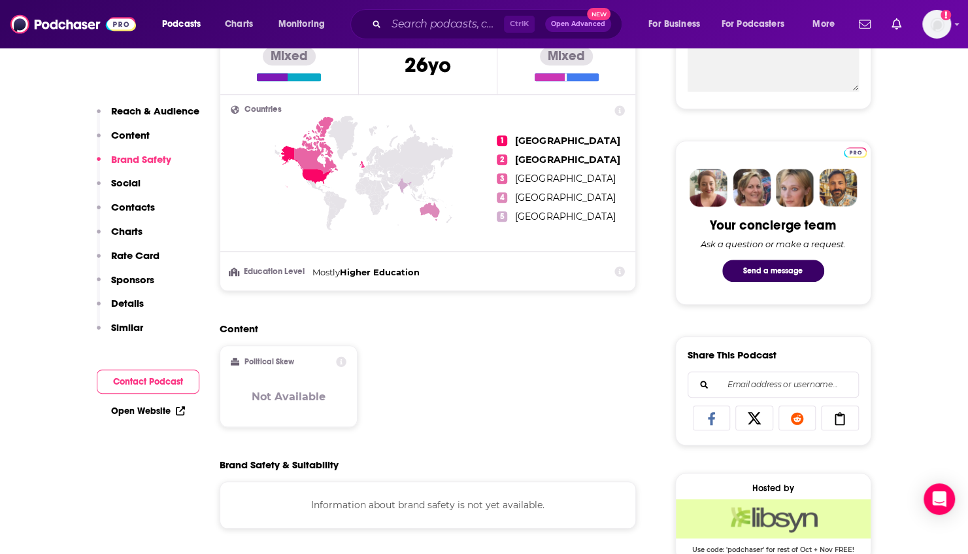
scroll to position [870, 0]
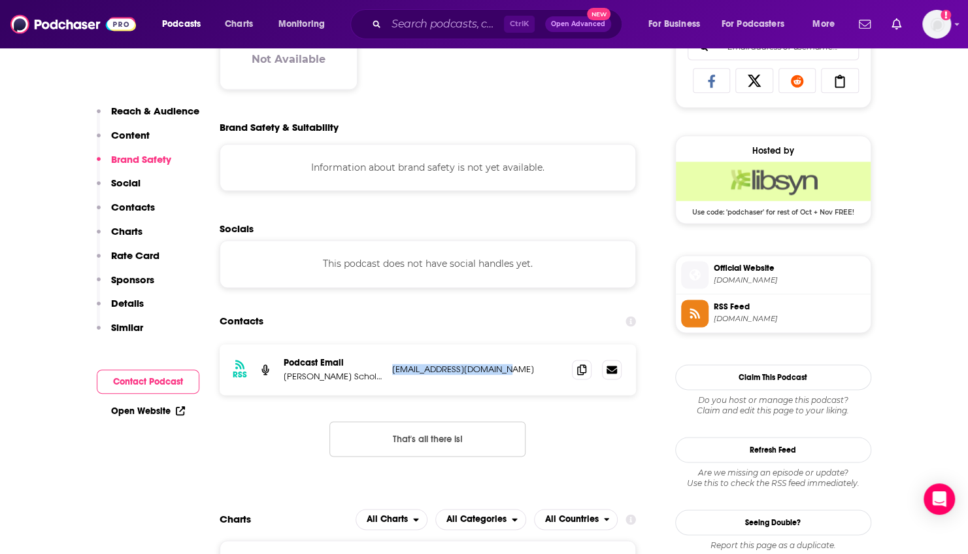
drag, startPoint x: 449, startPoint y: 368, endPoint x: 522, endPoint y: 368, distance: 73.2
click at [522, 368] on p "[EMAIL_ADDRESS][DOMAIN_NAME]" at bounding box center [477, 369] width 170 height 11
copy p "[EMAIL_ADDRESS][DOMAIN_NAME]"
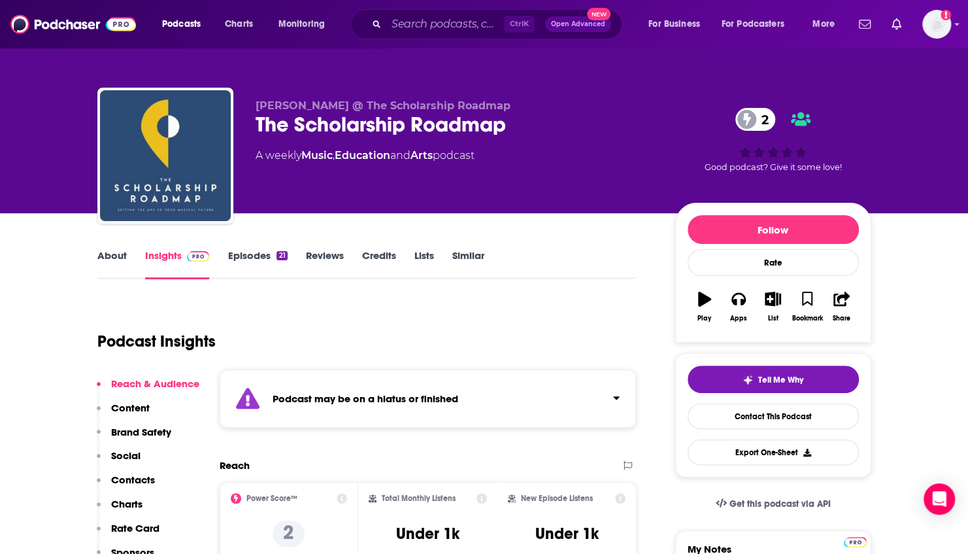
click at [270, 250] on link "Episodes 21" at bounding box center [258, 264] width 60 height 30
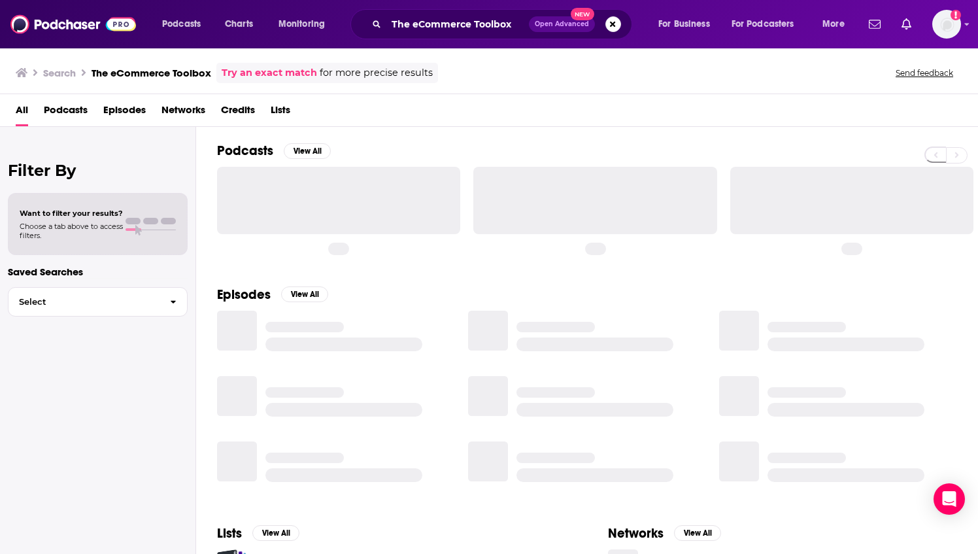
click at [445, 35] on div "The eCommerce Toolbox Open Advanced New" at bounding box center [492, 24] width 282 height 30
click at [504, 14] on input "The eCommerce Toolbox" at bounding box center [457, 24] width 143 height 21
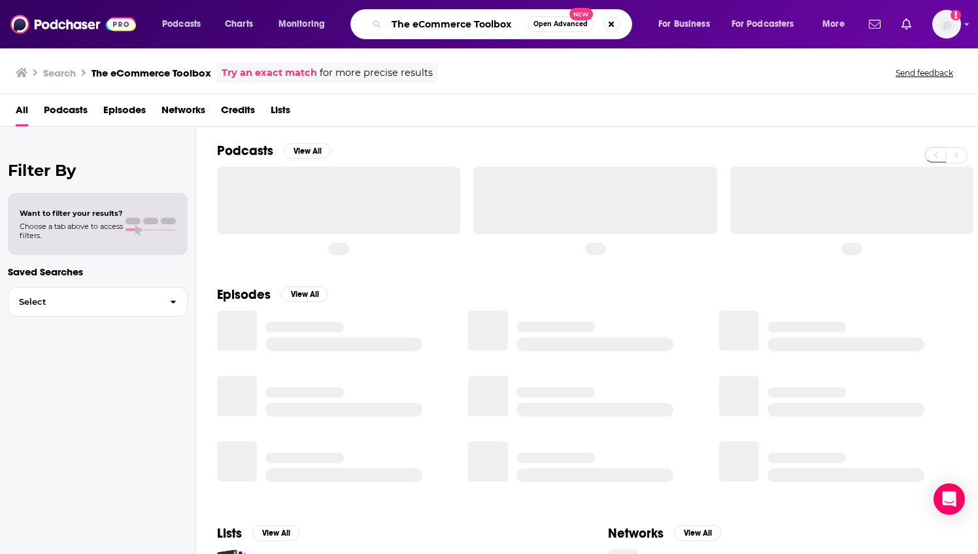
click at [504, 14] on input "The eCommerce Toolbox" at bounding box center [456, 24] width 141 height 21
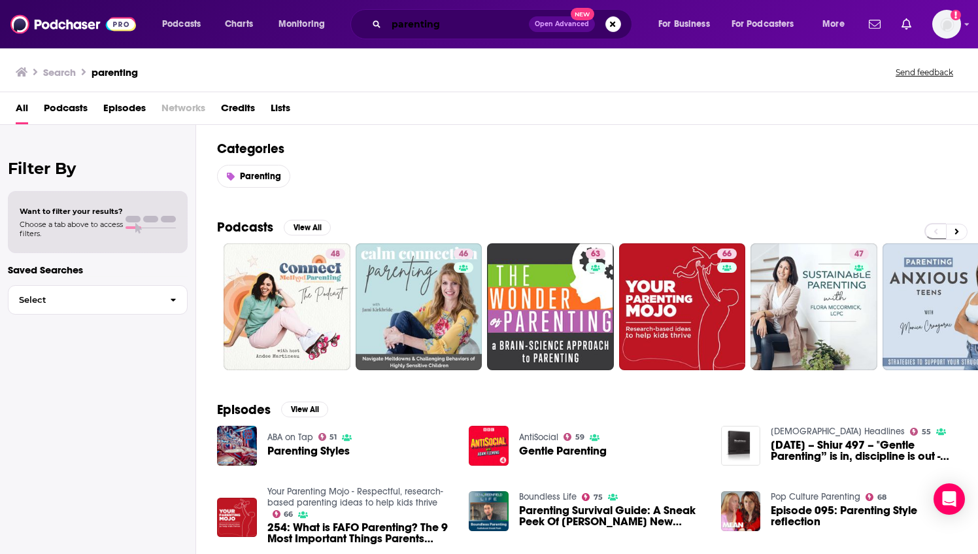
click at [435, 27] on input "parenting" at bounding box center [457, 24] width 143 height 21
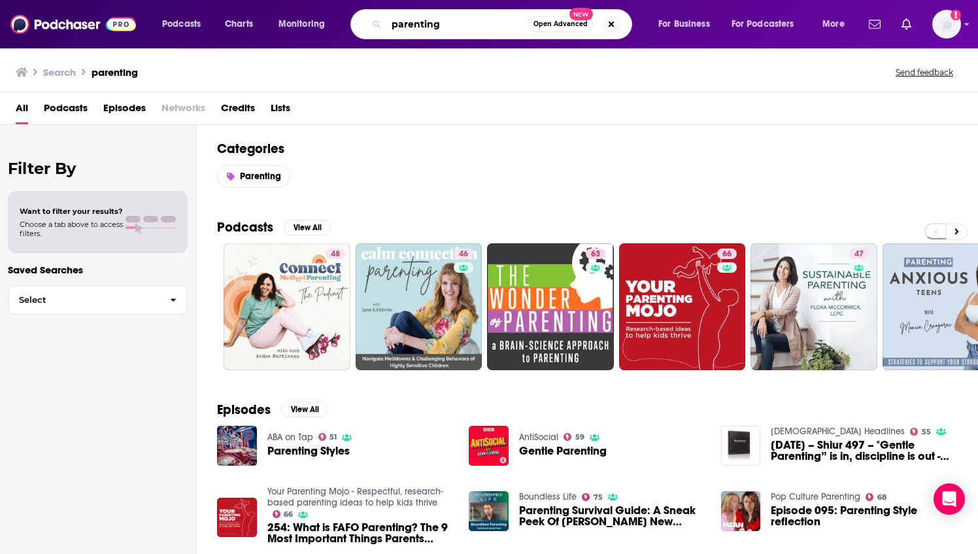
click at [435, 27] on input "parenting" at bounding box center [456, 24] width 141 height 21
paste input "Ask [PERSON_NAME]: The Psychology of Raising Tweens & Teens"
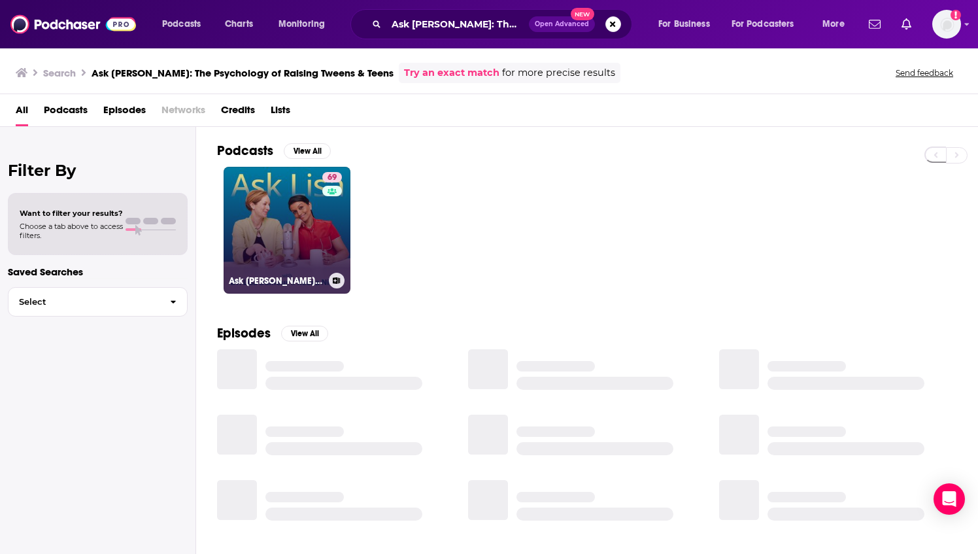
click at [284, 224] on link "69 Ask Lisa: The Psychology of Raising Tweens & Teens" at bounding box center [287, 230] width 127 height 127
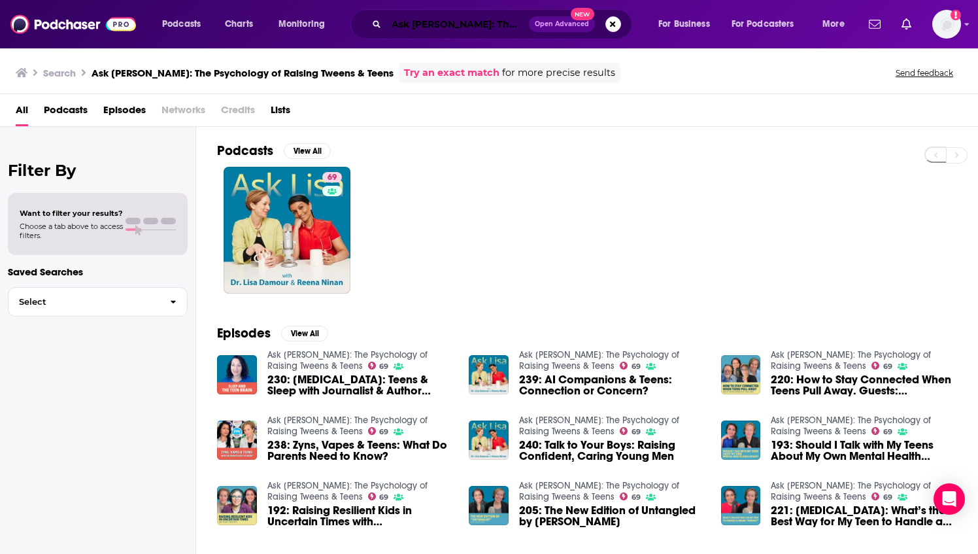
click at [438, 24] on input "Ask [PERSON_NAME]: The Psychology of Raising Tweens & Teens" at bounding box center [457, 24] width 143 height 21
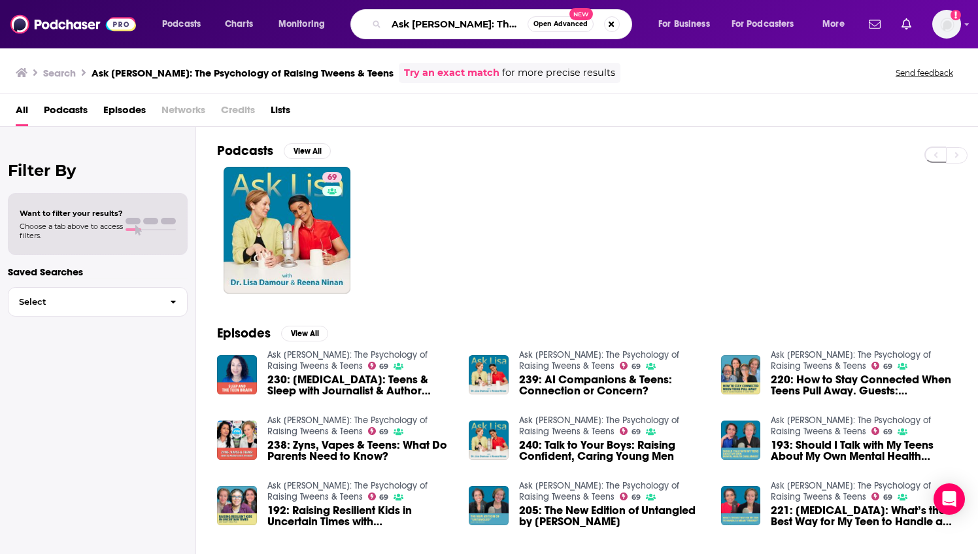
click at [438, 24] on input "Ask [PERSON_NAME]: The Psychology of Raising Tweens & Teens" at bounding box center [456, 24] width 141 height 21
paste input "Mighty Parenting"
type input "Mighty Parenting"
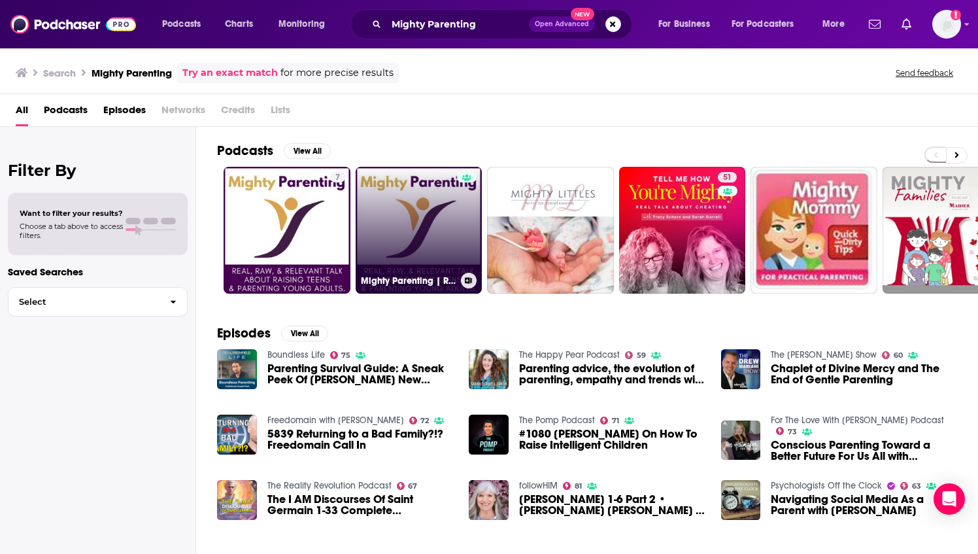
click at [399, 209] on link "Mighty Parenting | Raising Teens | Parenting Young Adults" at bounding box center [419, 230] width 127 height 127
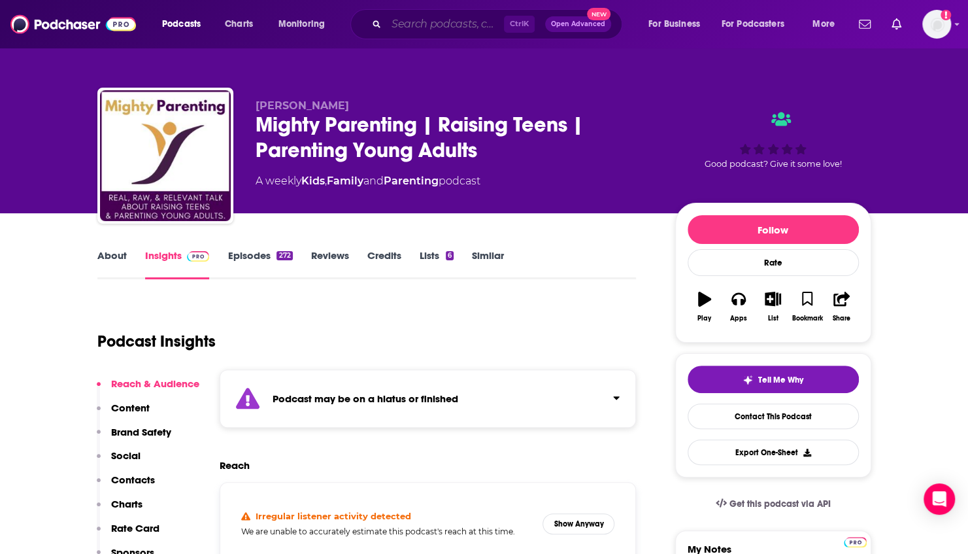
click at [456, 27] on input "Search podcasts, credits, & more..." at bounding box center [445, 24] width 118 height 21
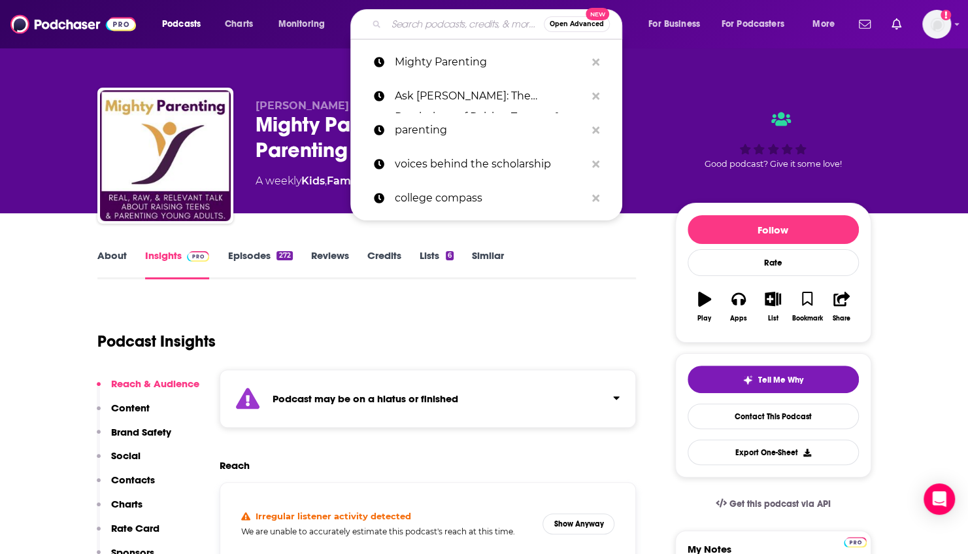
paste input "Parenting Today’s Teens"
type input "Parenting Today’s Teens"
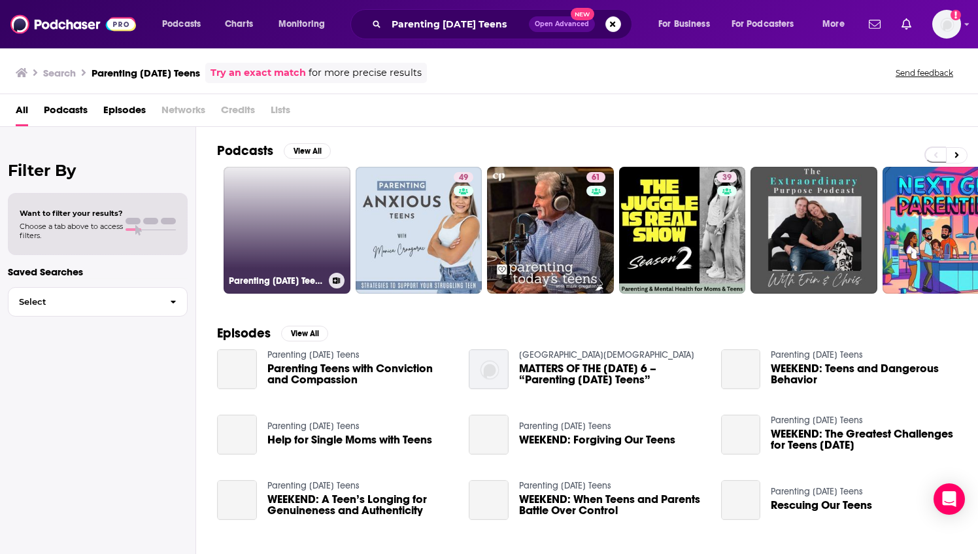
click at [289, 210] on link "Parenting [DATE] Teens" at bounding box center [287, 230] width 127 height 127
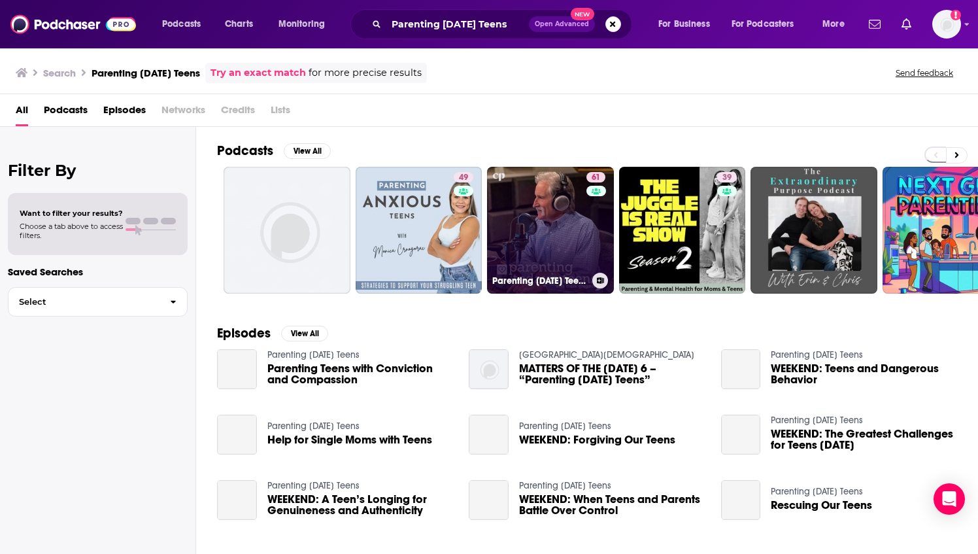
click at [549, 214] on link "61 Parenting Today's Teens" at bounding box center [550, 230] width 127 height 127
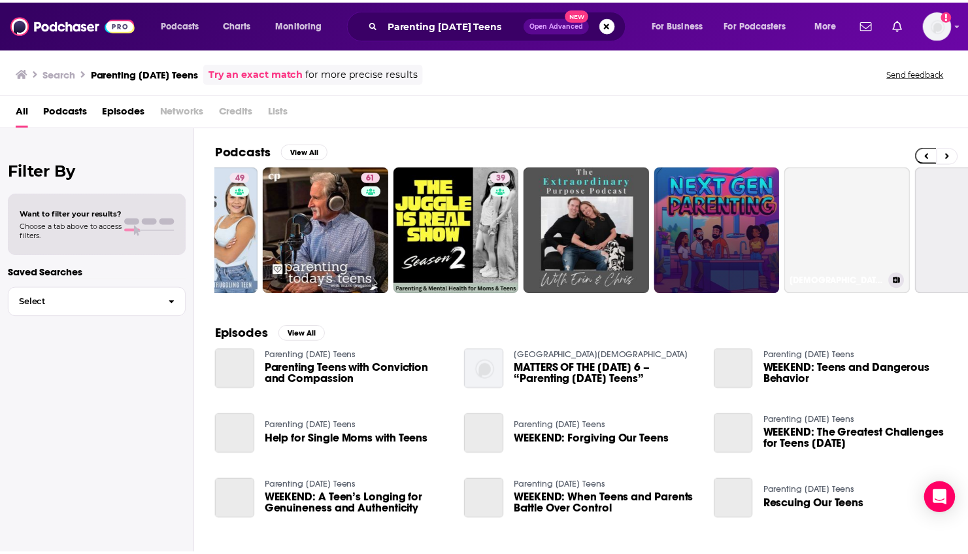
scroll to position [0, 222]
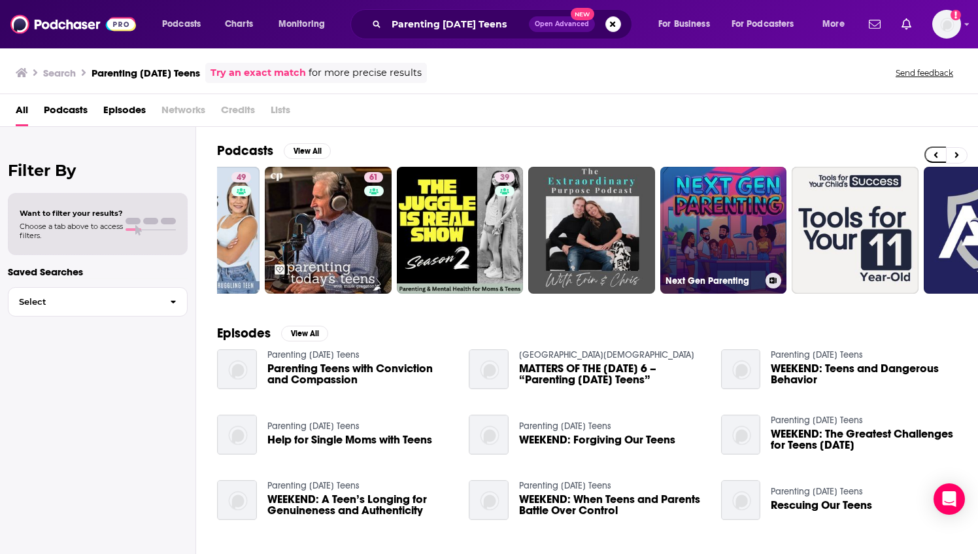
click at [708, 212] on link "Next Gen Parenting" at bounding box center [723, 230] width 127 height 127
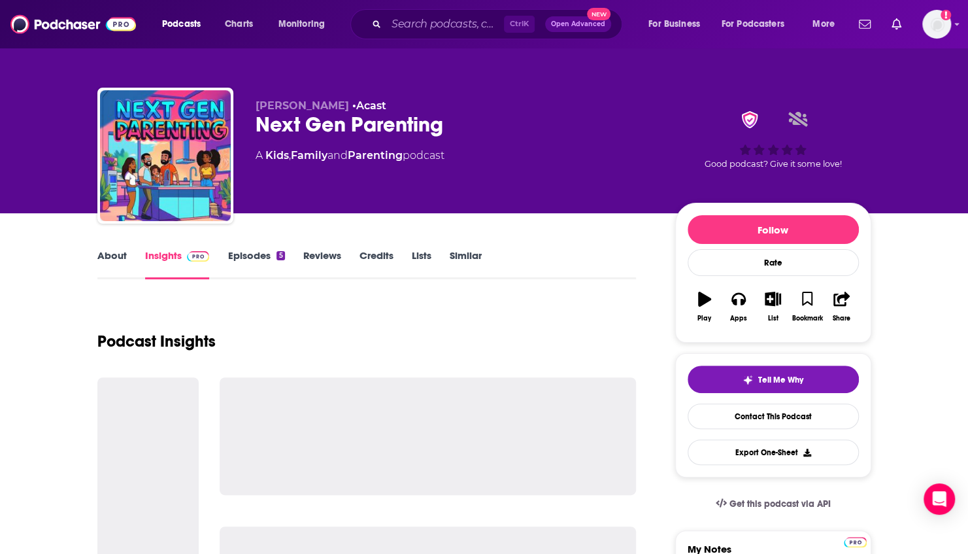
click at [259, 262] on link "Episodes 5" at bounding box center [256, 264] width 57 height 30
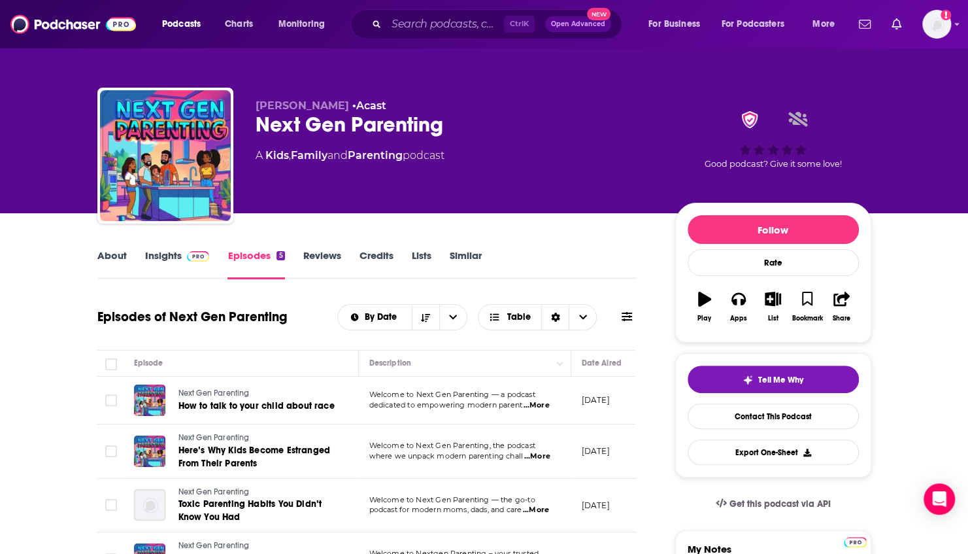
click at [173, 256] on link "Insights" at bounding box center [177, 264] width 65 height 30
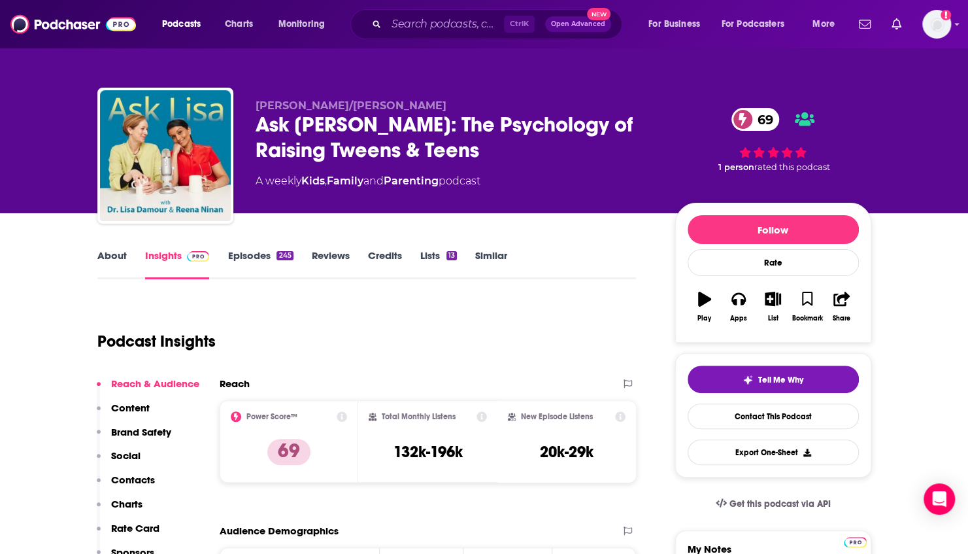
click at [273, 249] on link "Episodes 245" at bounding box center [260, 264] width 65 height 30
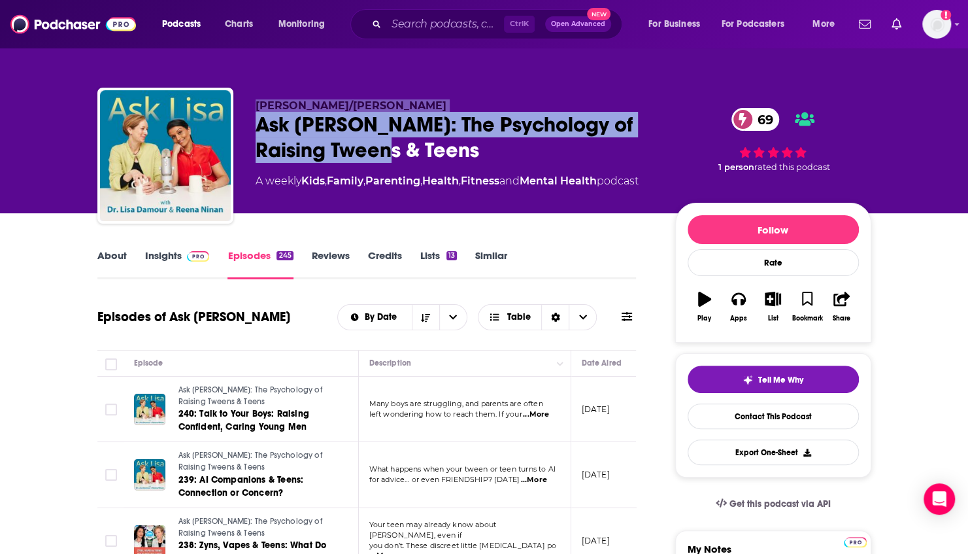
drag, startPoint x: 426, startPoint y: 149, endPoint x: 241, endPoint y: 109, distance: 189.3
click at [241, 109] on div "[PERSON_NAME]/[PERSON_NAME] Ask [PERSON_NAME]: The Psychology of Raising Tweens…" at bounding box center [484, 158] width 774 height 141
click at [432, 155] on div "Ask [PERSON_NAME]: The Psychology of Raising Tweens & Teens 69" at bounding box center [455, 137] width 399 height 51
drag, startPoint x: 412, startPoint y: 152, endPoint x: 247, endPoint y: 129, distance: 166.3
click at [247, 129] on div "[PERSON_NAME]/[PERSON_NAME] Ask [PERSON_NAME]: The Psychology of Raising Tweens…" at bounding box center [484, 158] width 774 height 141
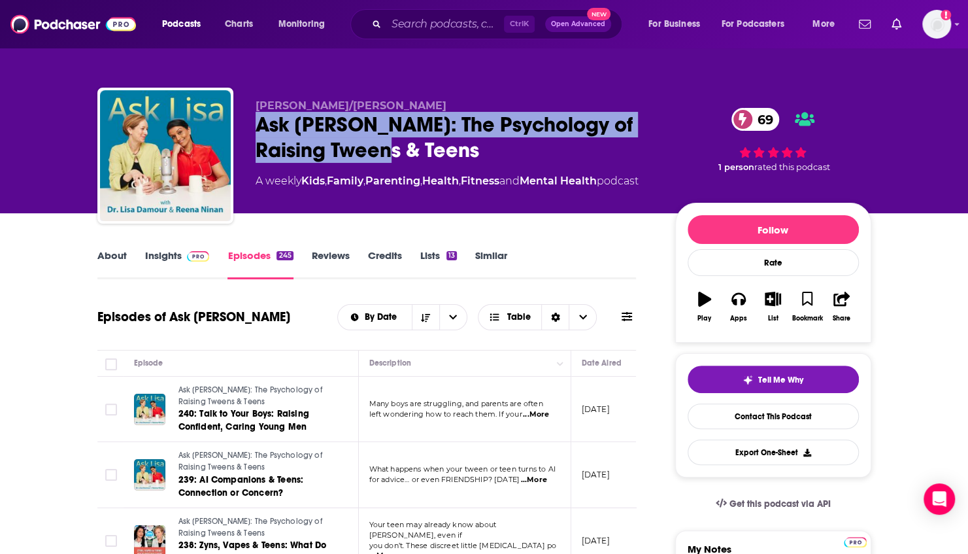
copy h2 "Ask [PERSON_NAME]: The Psychology of Raising Tweens & Teens"
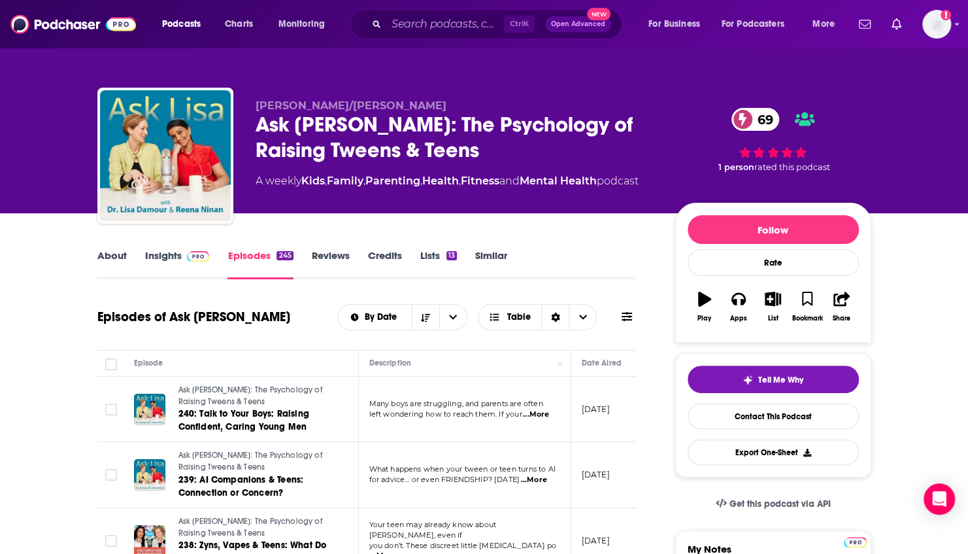
click at [109, 260] on link "About" at bounding box center [111, 264] width 29 height 30
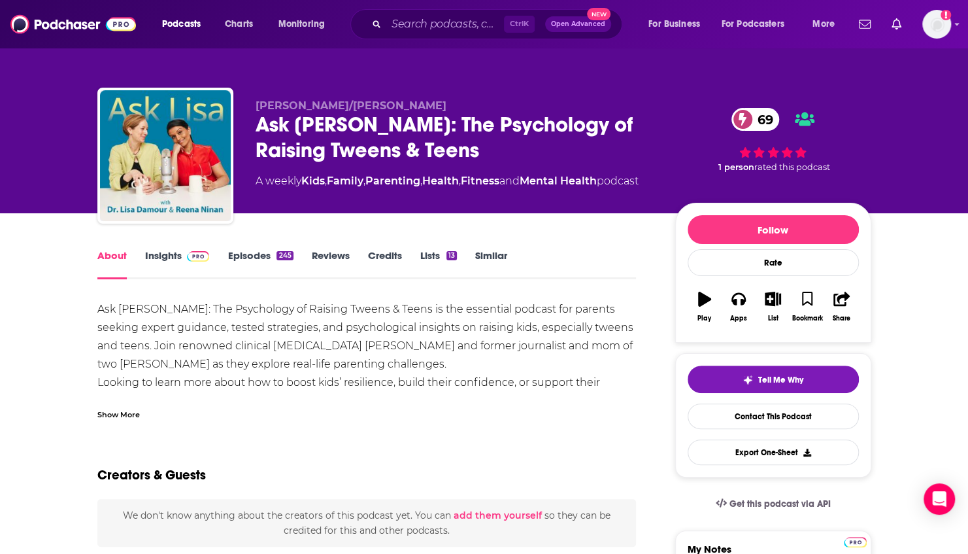
click at [158, 254] on link "Insights" at bounding box center [177, 264] width 65 height 30
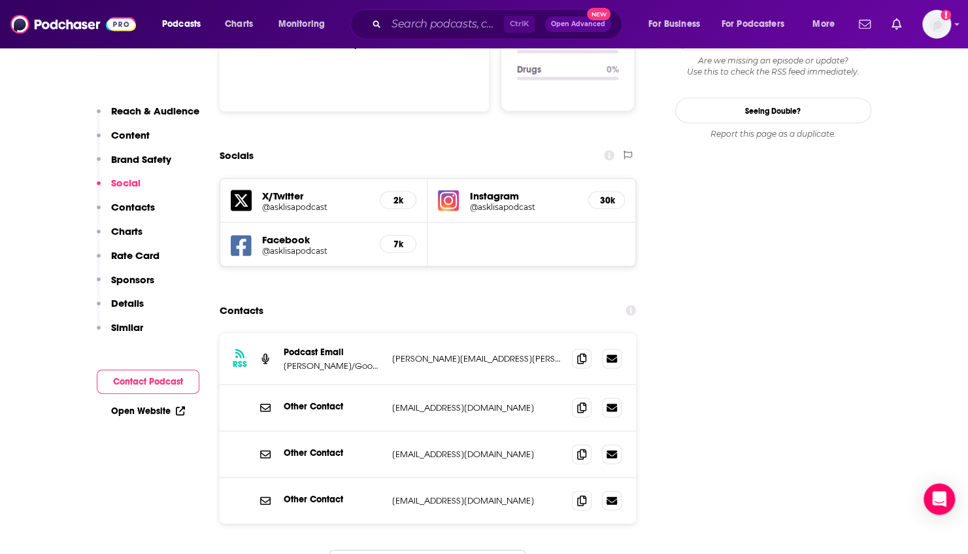
scroll to position [1389, 0]
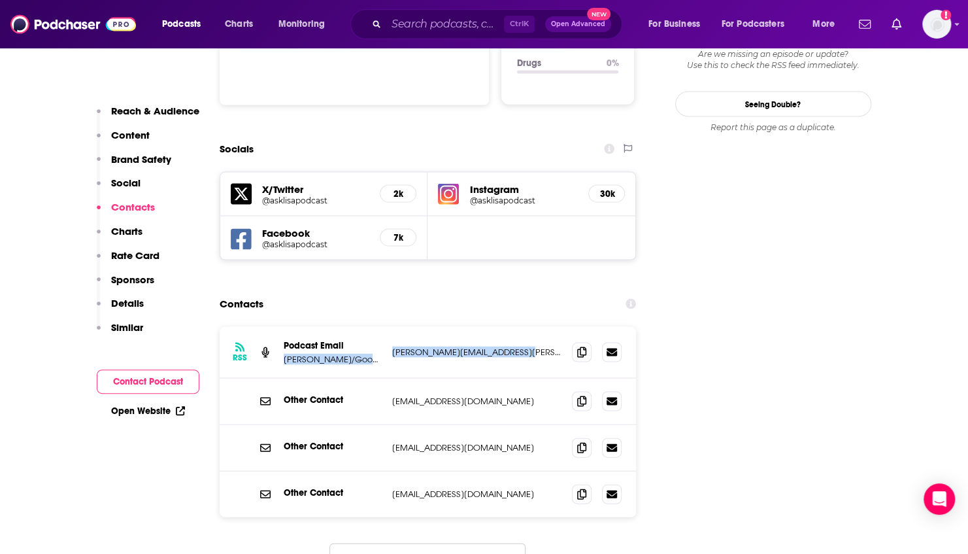
drag, startPoint x: 385, startPoint y: 298, endPoint x: 526, endPoint y: 303, distance: 140.7
click at [526, 326] on div "RSS Podcast Email Dr. Lisa Damour/Good Trouble Productions lisa.kendall.damour@…" at bounding box center [428, 352] width 417 height 52
drag, startPoint x: 526, startPoint y: 303, endPoint x: 504, endPoint y: 301, distance: 21.7
click at [504, 346] on p "lisa.kendall.damour@gmail.com" at bounding box center [477, 351] width 170 height 11
click at [519, 346] on p "lisa.kendall.damour@gmail.com" at bounding box center [477, 351] width 170 height 11
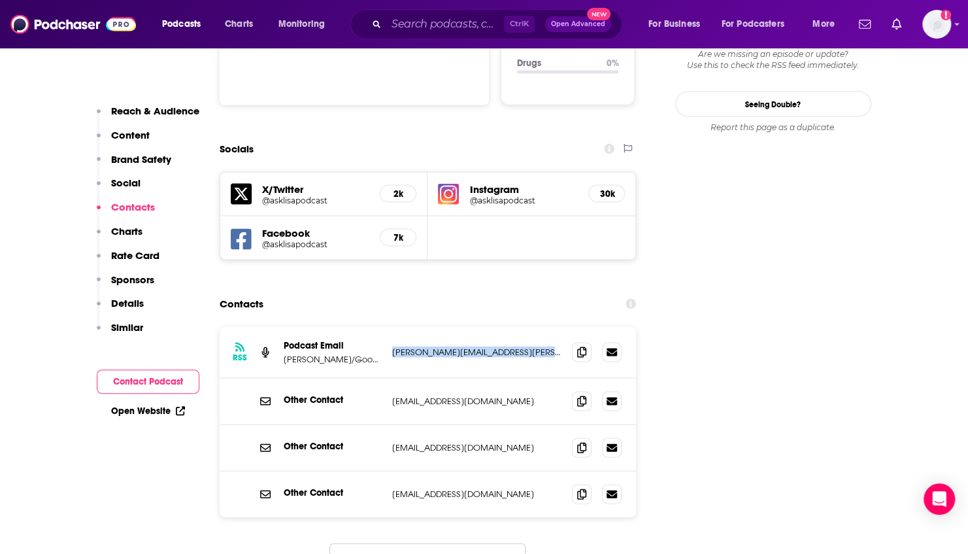
drag, startPoint x: 519, startPoint y: 302, endPoint x: 391, endPoint y: 299, distance: 128.2
click at [391, 326] on div "RSS Podcast Email Dr. Lisa Damour/Good Trouble Productions lisa.kendall.damour@…" at bounding box center [428, 352] width 417 height 52
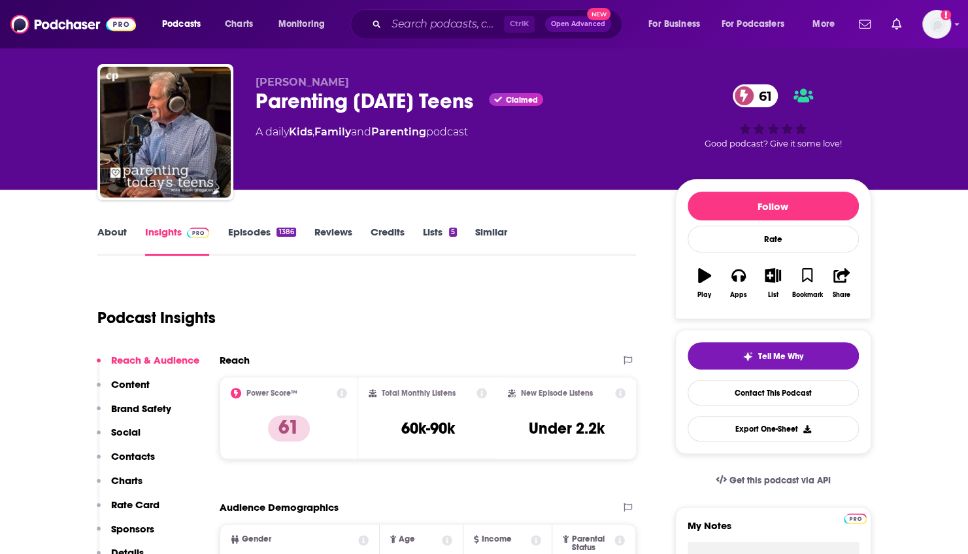
scroll to position [16, 0]
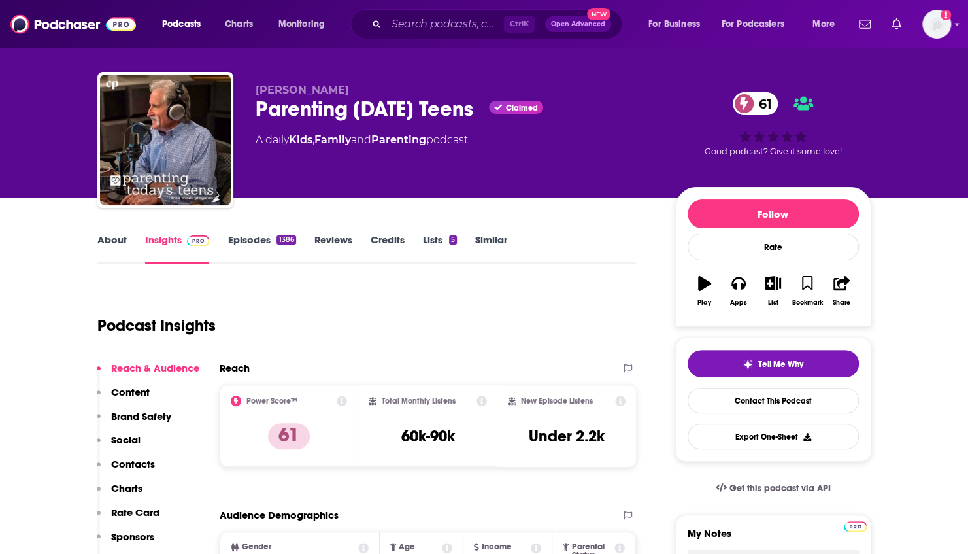
click at [252, 235] on link "Episodes 1386" at bounding box center [262, 248] width 68 height 30
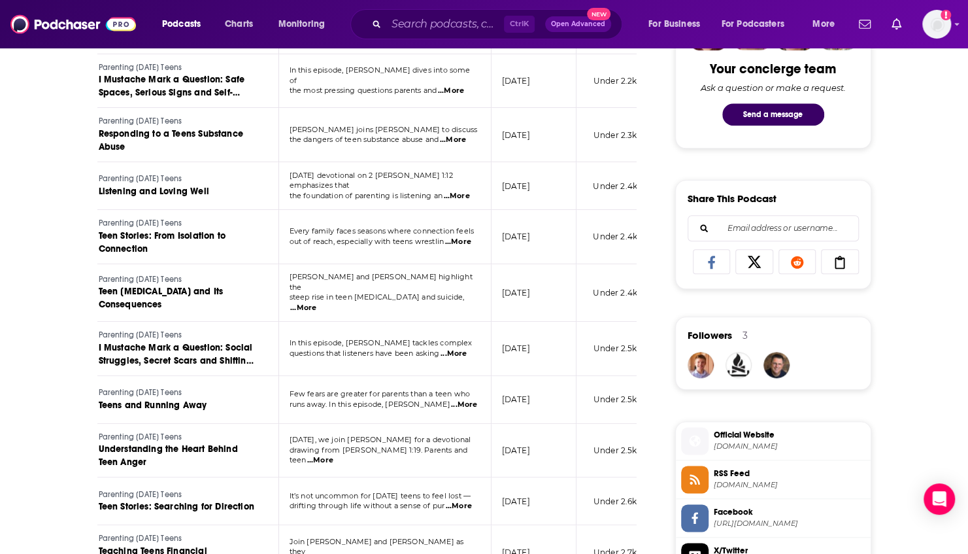
scroll to position [1191, 0]
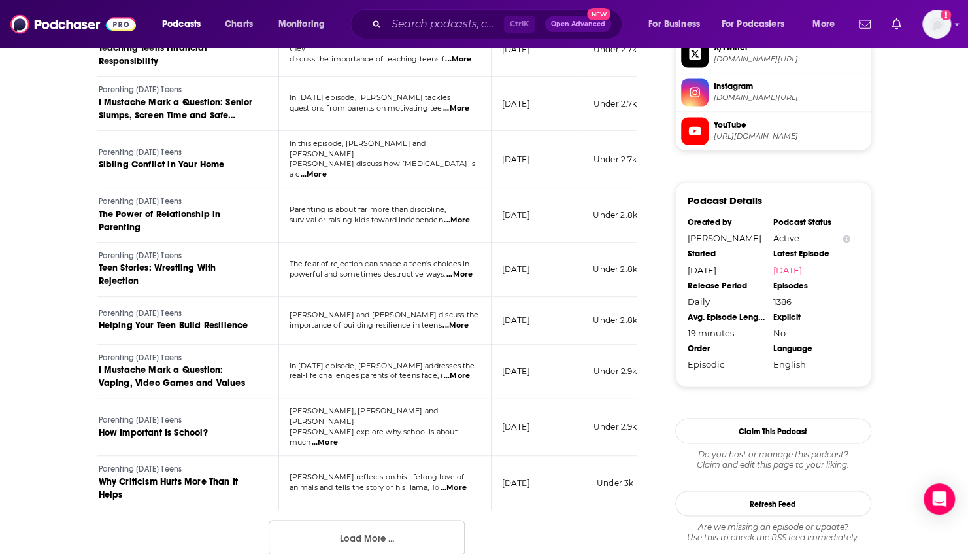
click at [441, 520] on button "Load More ..." at bounding box center [367, 537] width 196 height 35
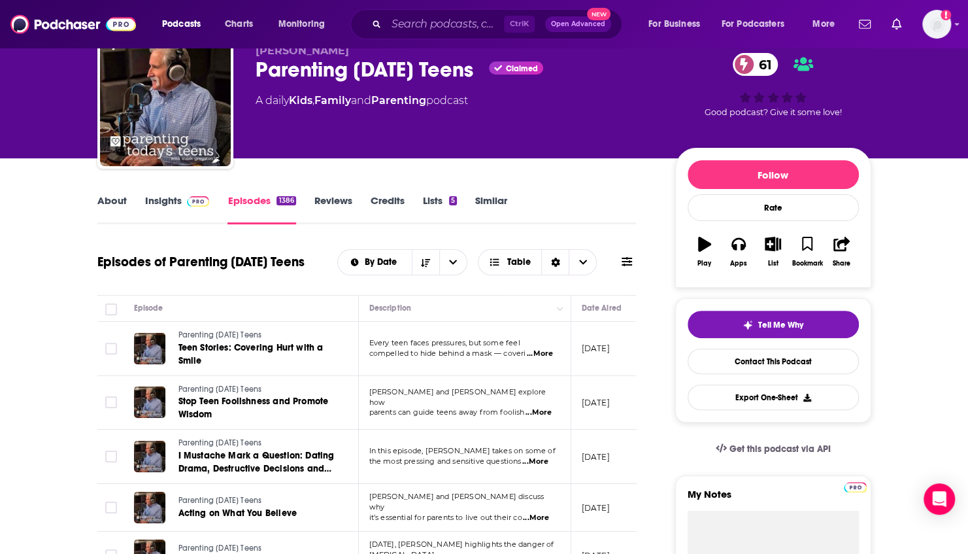
scroll to position [0, 0]
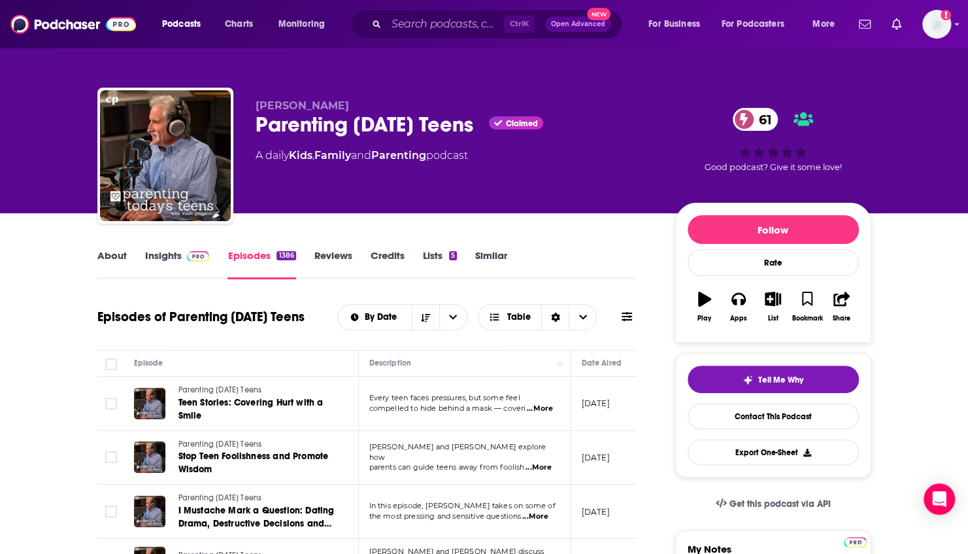
click at [543, 405] on span "...More" at bounding box center [540, 408] width 26 height 10
